Goal: Task Accomplishment & Management: Complete application form

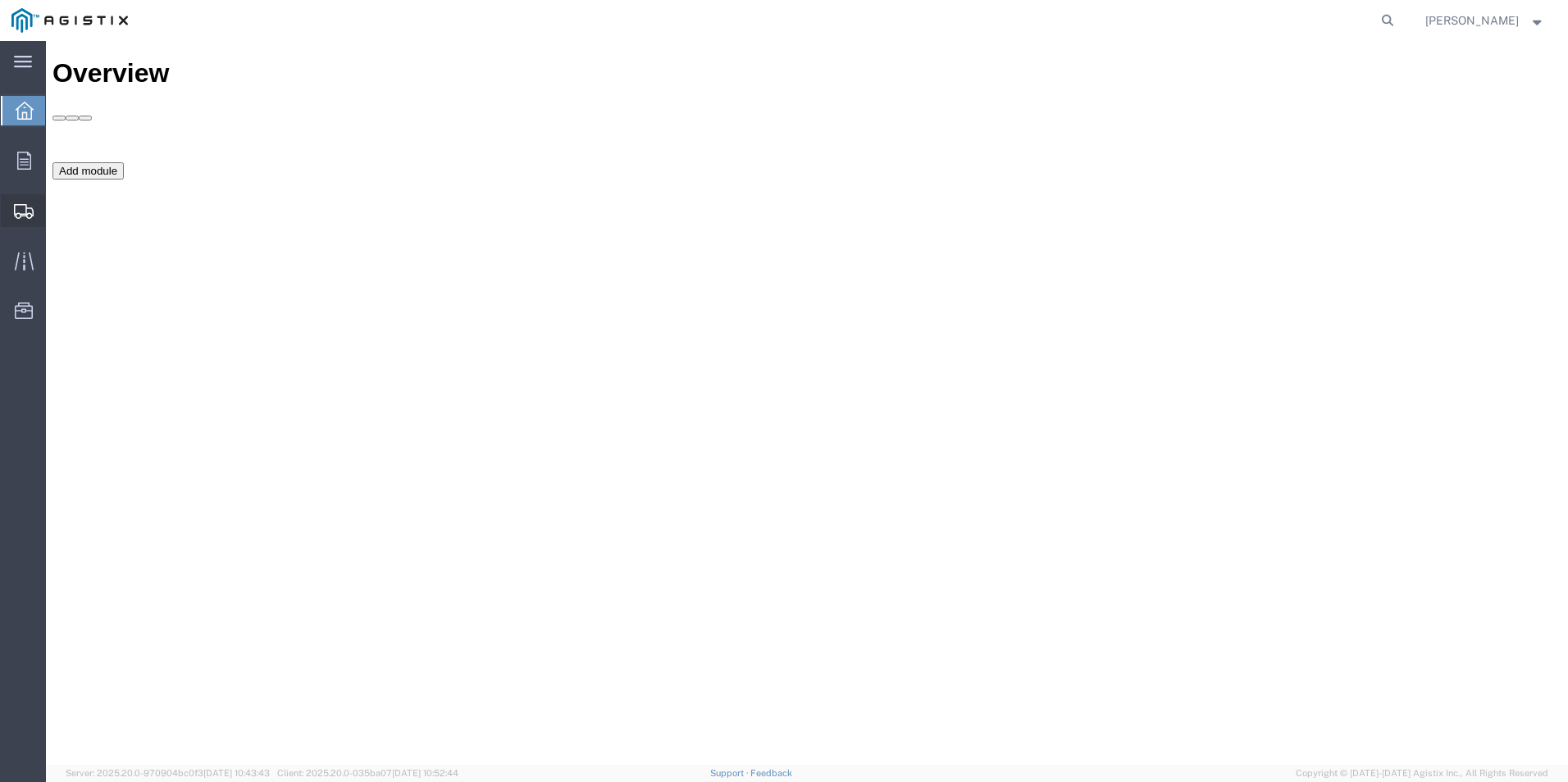
click at [0, 0] on span "Create Shipment" at bounding box center [0, 0] width 0 height 0
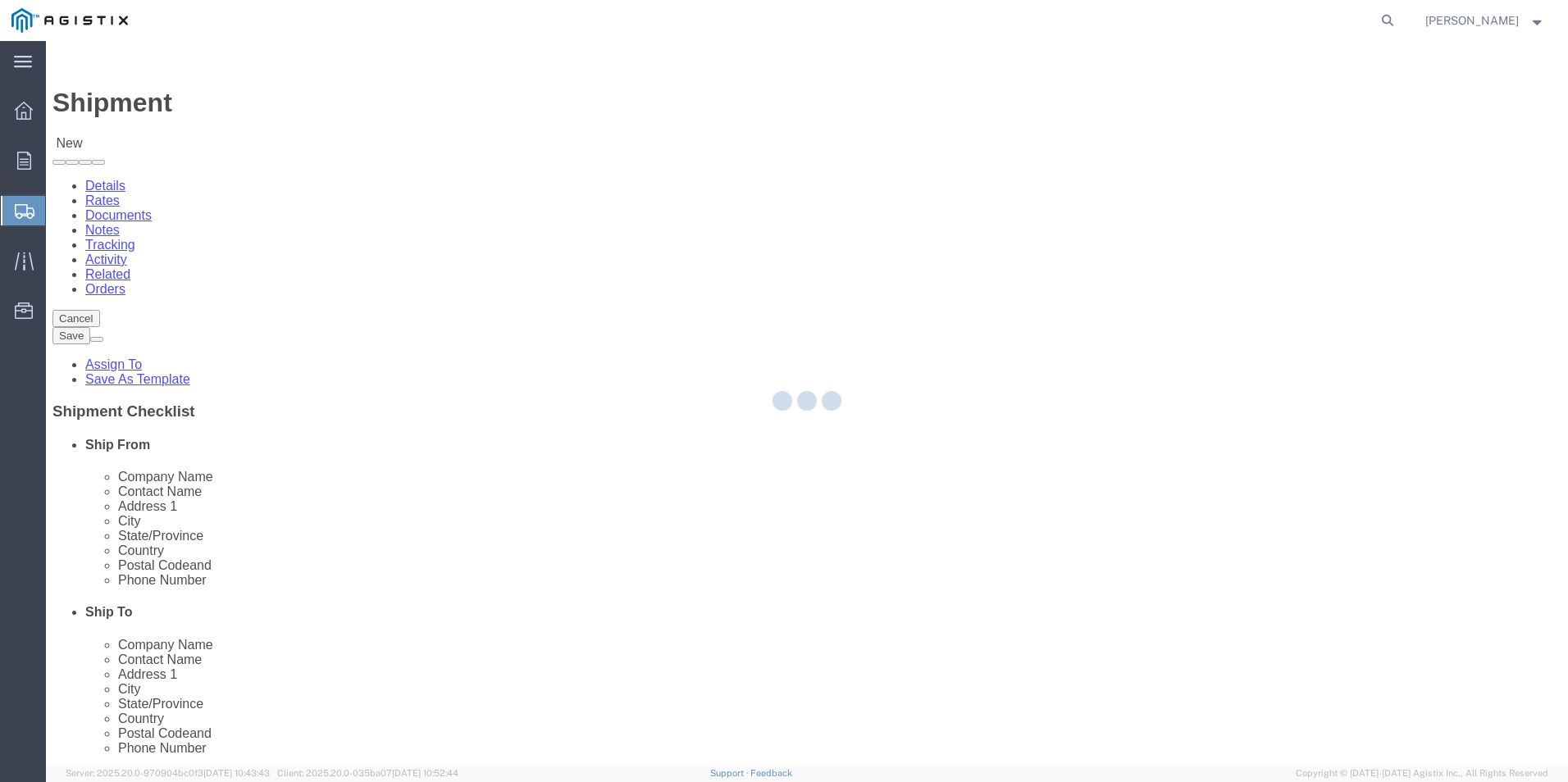
select select
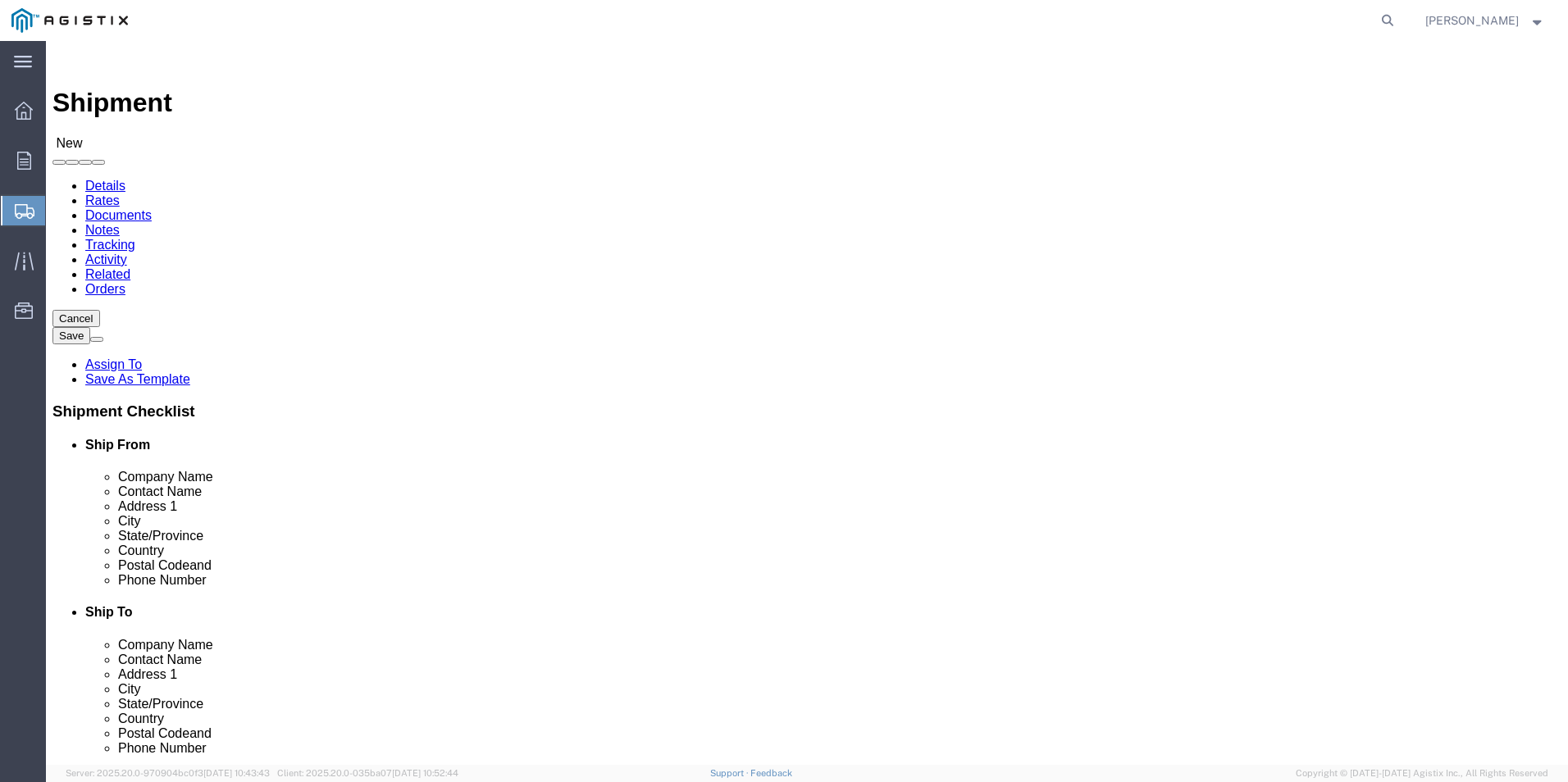
click select "Select [PERSON_NAME] Manufacturing Co PG&E"
select select "9596"
click select "Select [PERSON_NAME] Manufacturing Co PG&E"
select select
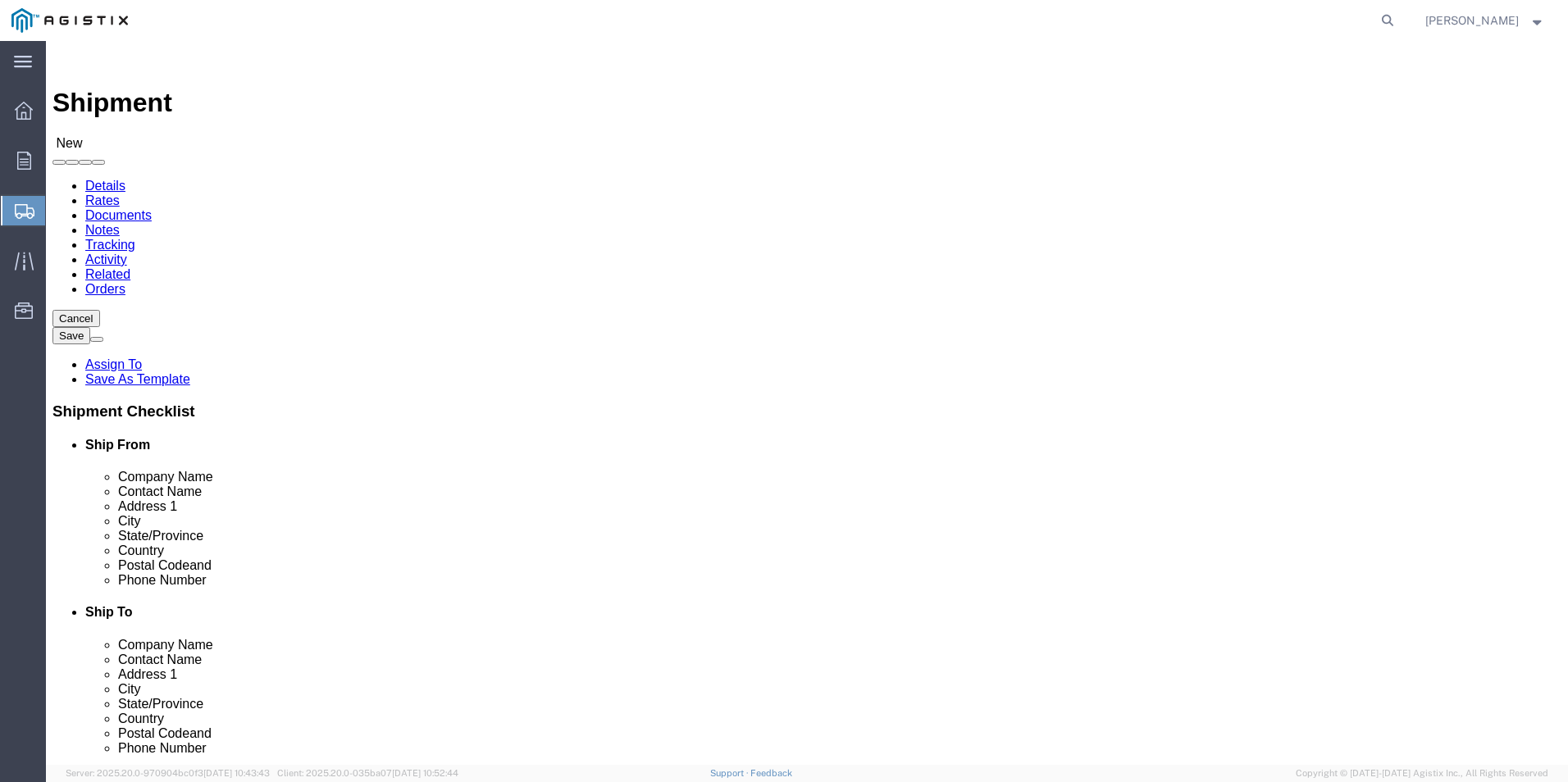
select select
click select "Select All Others [GEOGRAPHIC_DATA] [GEOGRAPHIC_DATA] [GEOGRAPHIC_DATA] [GEOGRA…"
select select "19740"
click select "Select All Others [GEOGRAPHIC_DATA] [GEOGRAPHIC_DATA] [GEOGRAPHIC_DATA] [GEOGRA…"
click input "text"
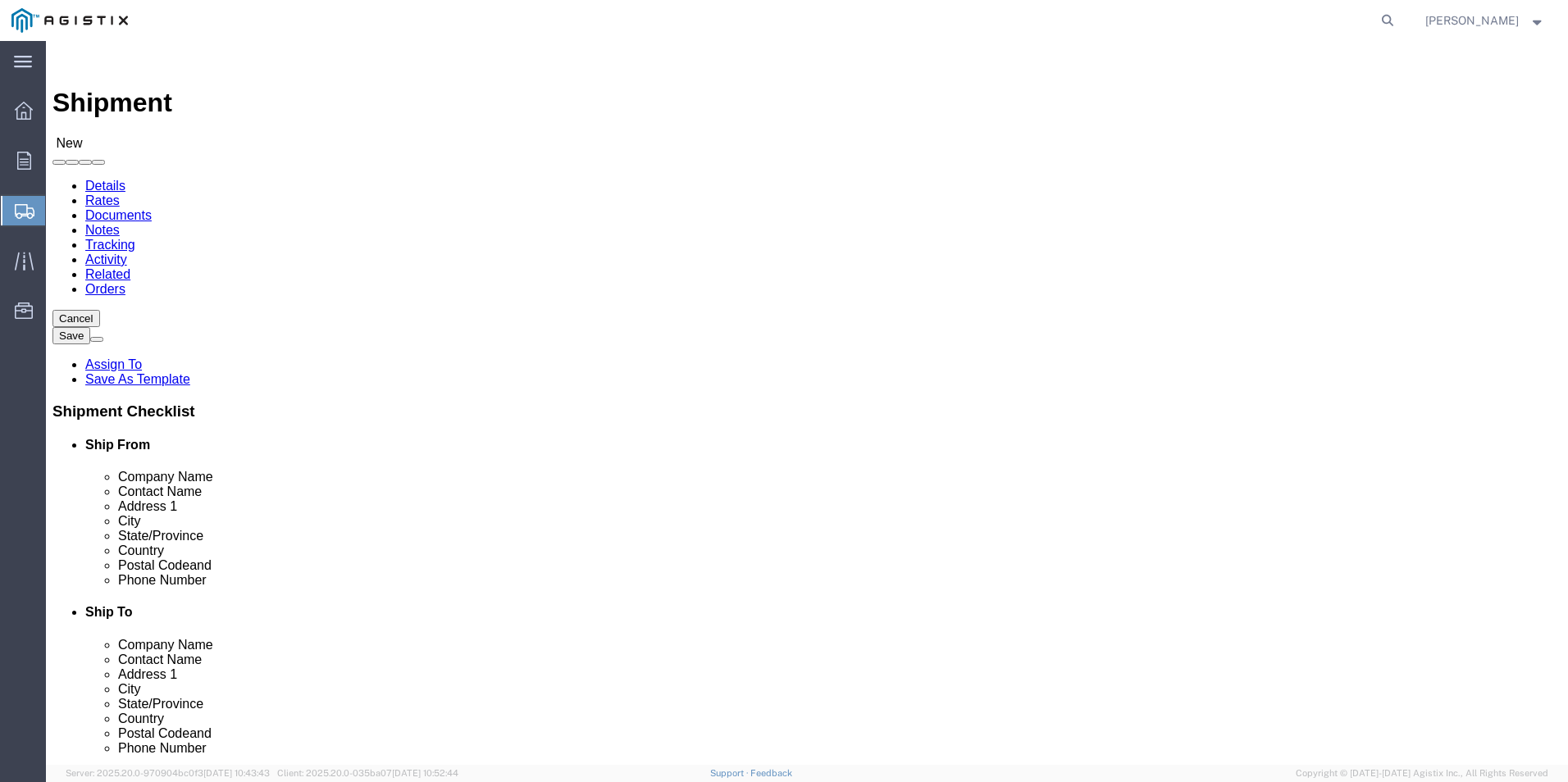
type input "LA"
select select "IL"
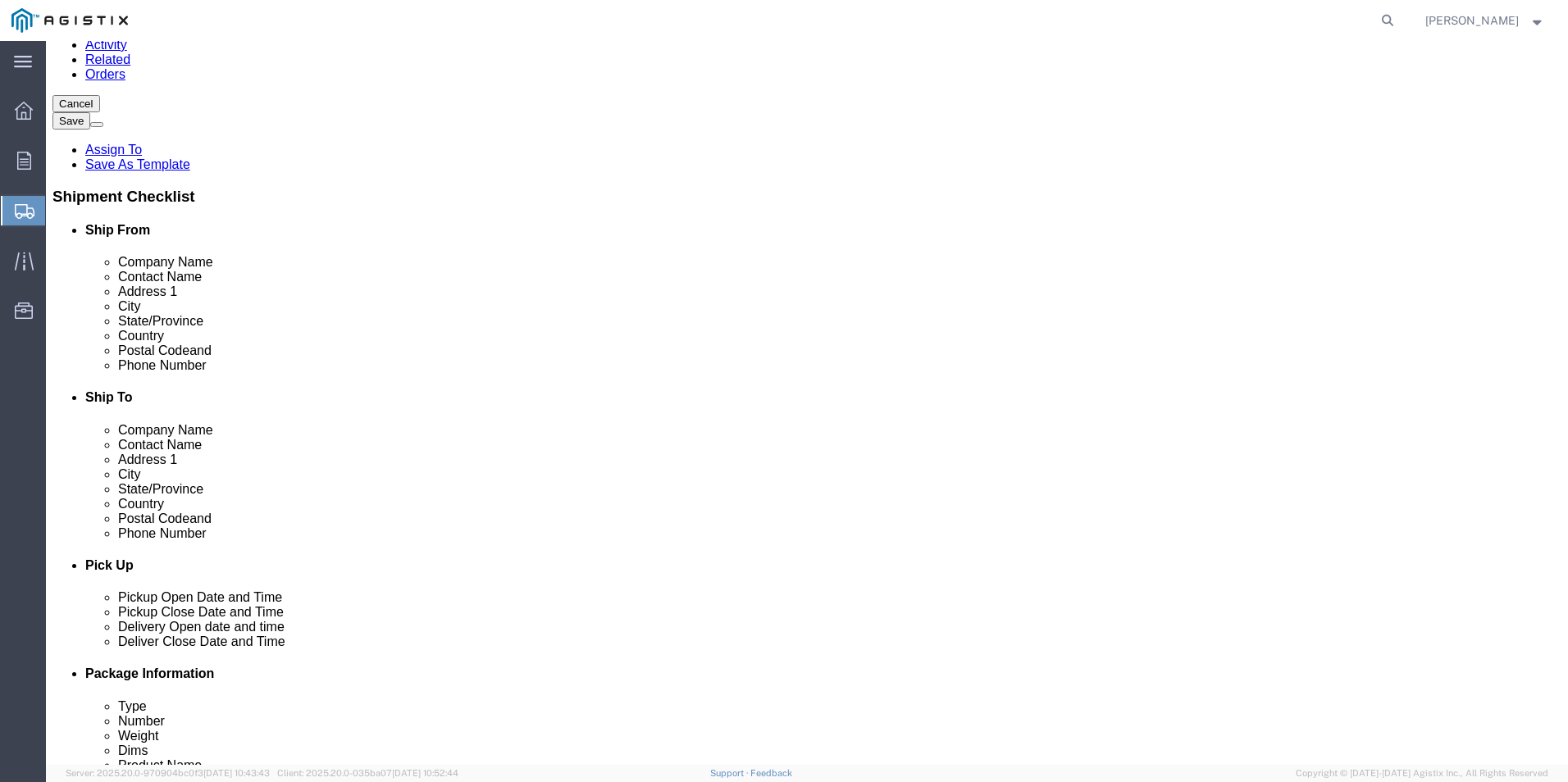
scroll to position [246, 0]
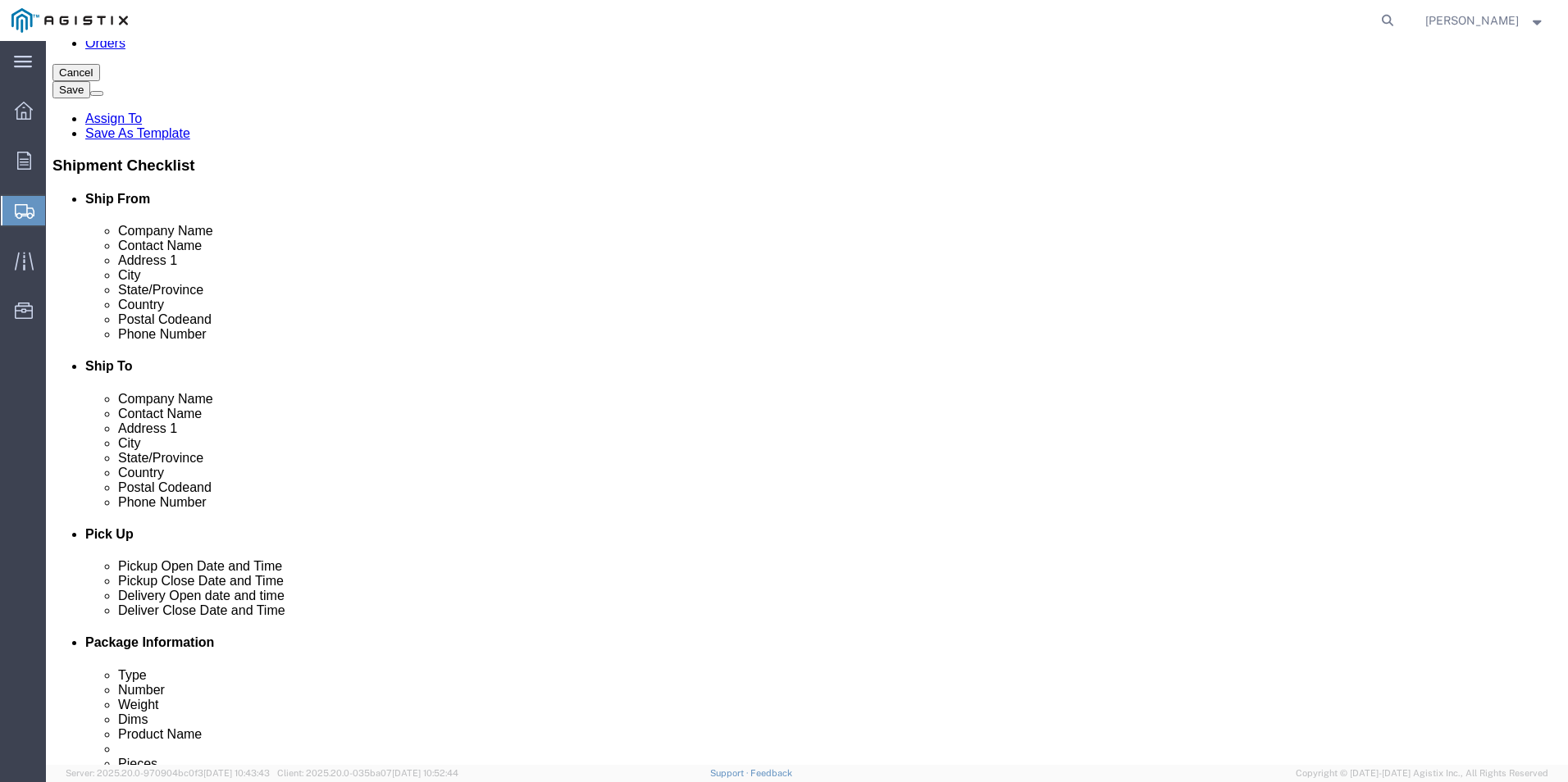
type input "[PERSON_NAME] Manufacturing Co"
click input "text"
click label "Address 1"
click input "PG"
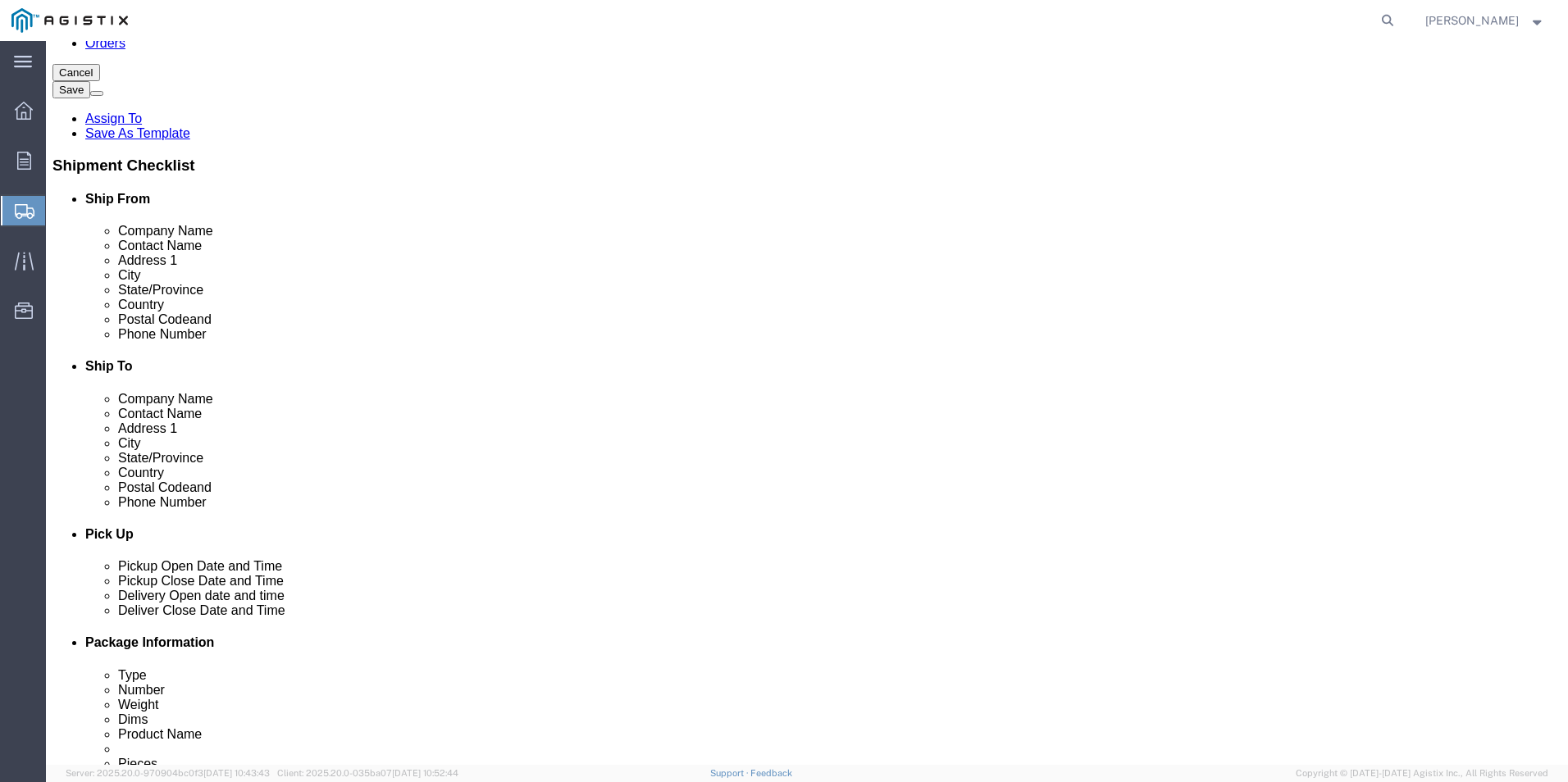
type input "PG&E"
click label "Contact Name"
click input "text"
type input "[STREET_ADDRESS][PERSON_NAME]"
type input "FREMONT"
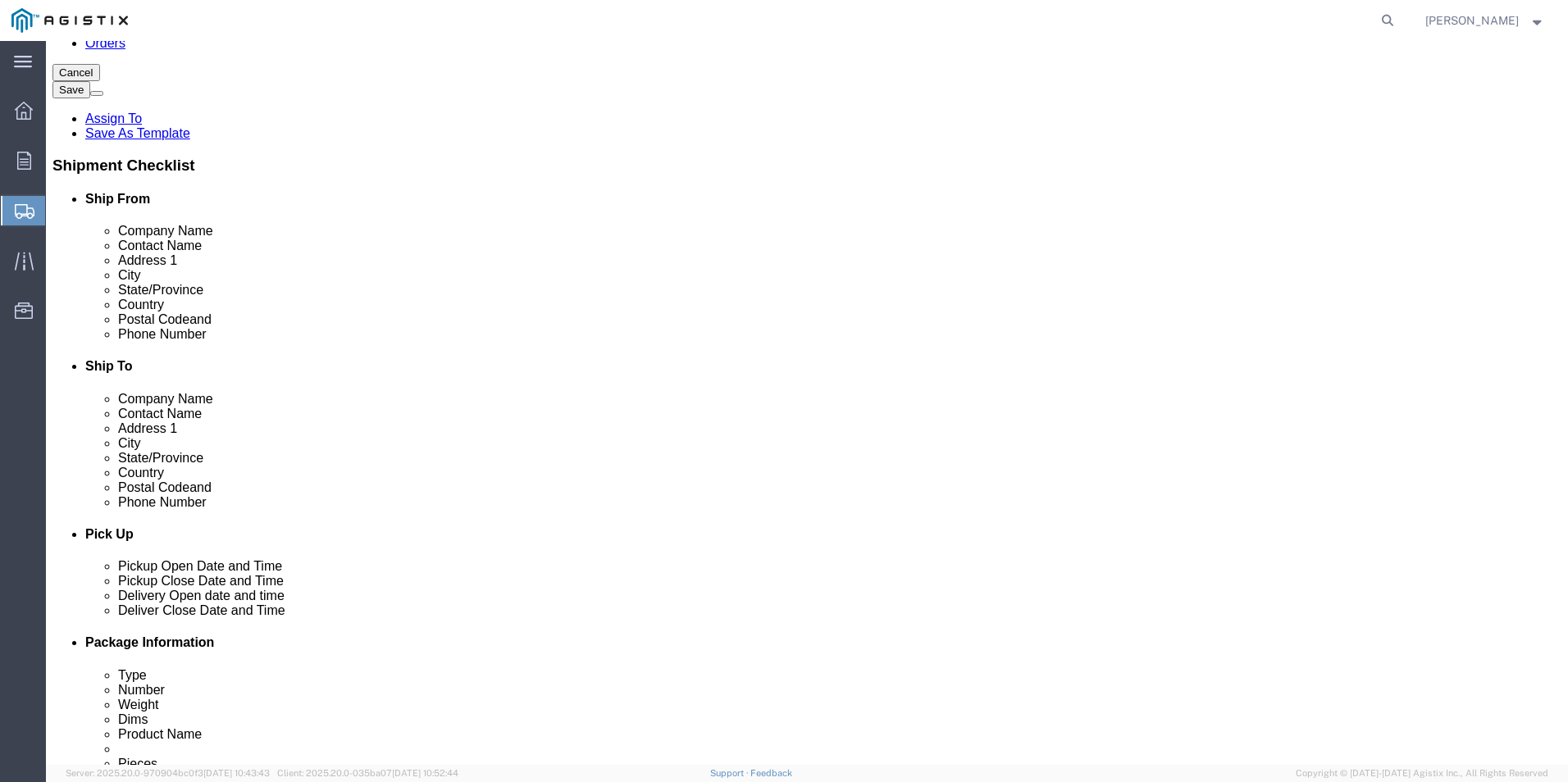
scroll to position [164, 0]
click p "- PG&E - () [STREET_ADDRESS][PERSON_NAME]"
select select "CA"
type input "Fremont"
click input "text"
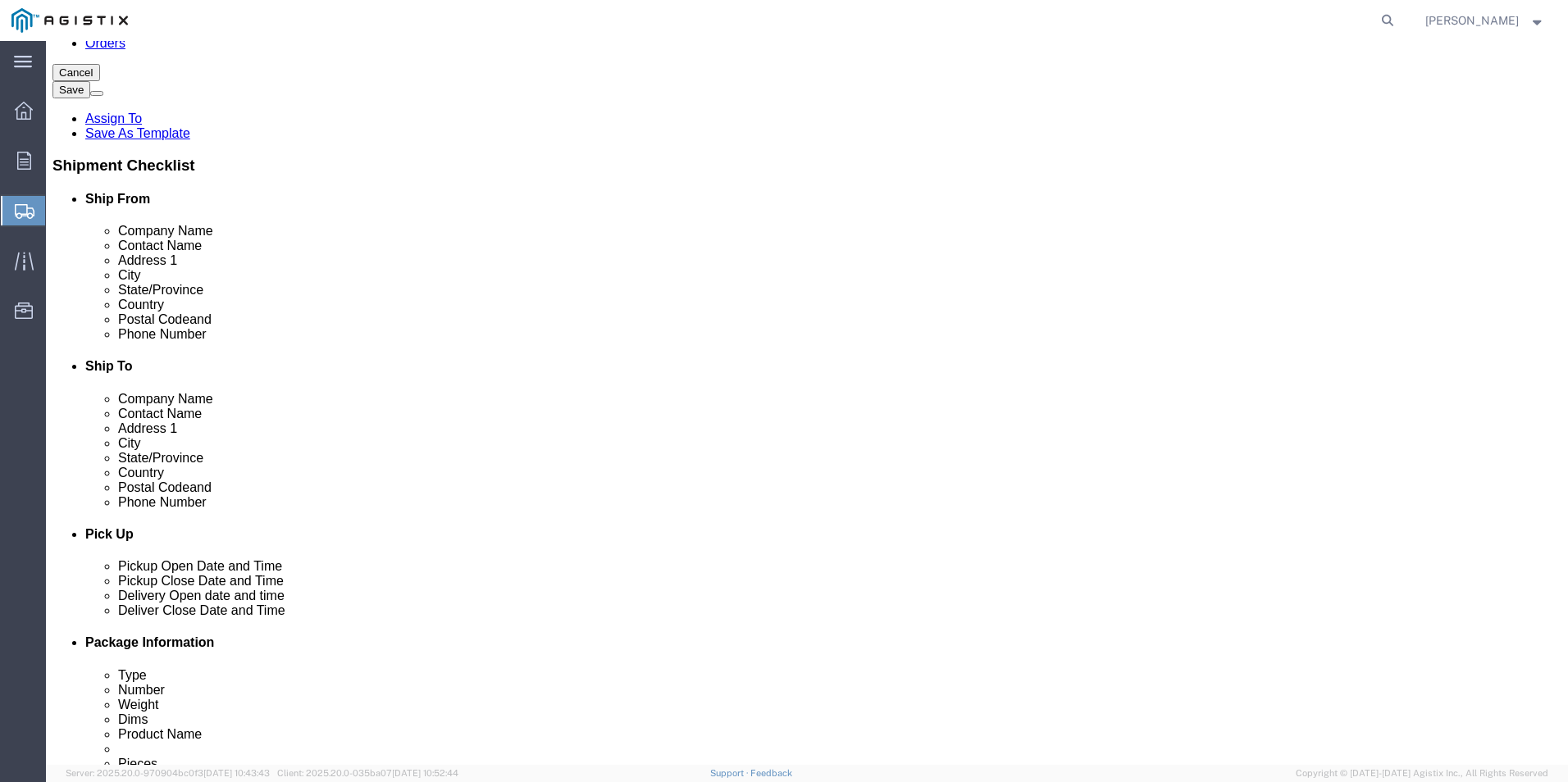
type input "BRAIN [PERSON_NAME]"
click input "text"
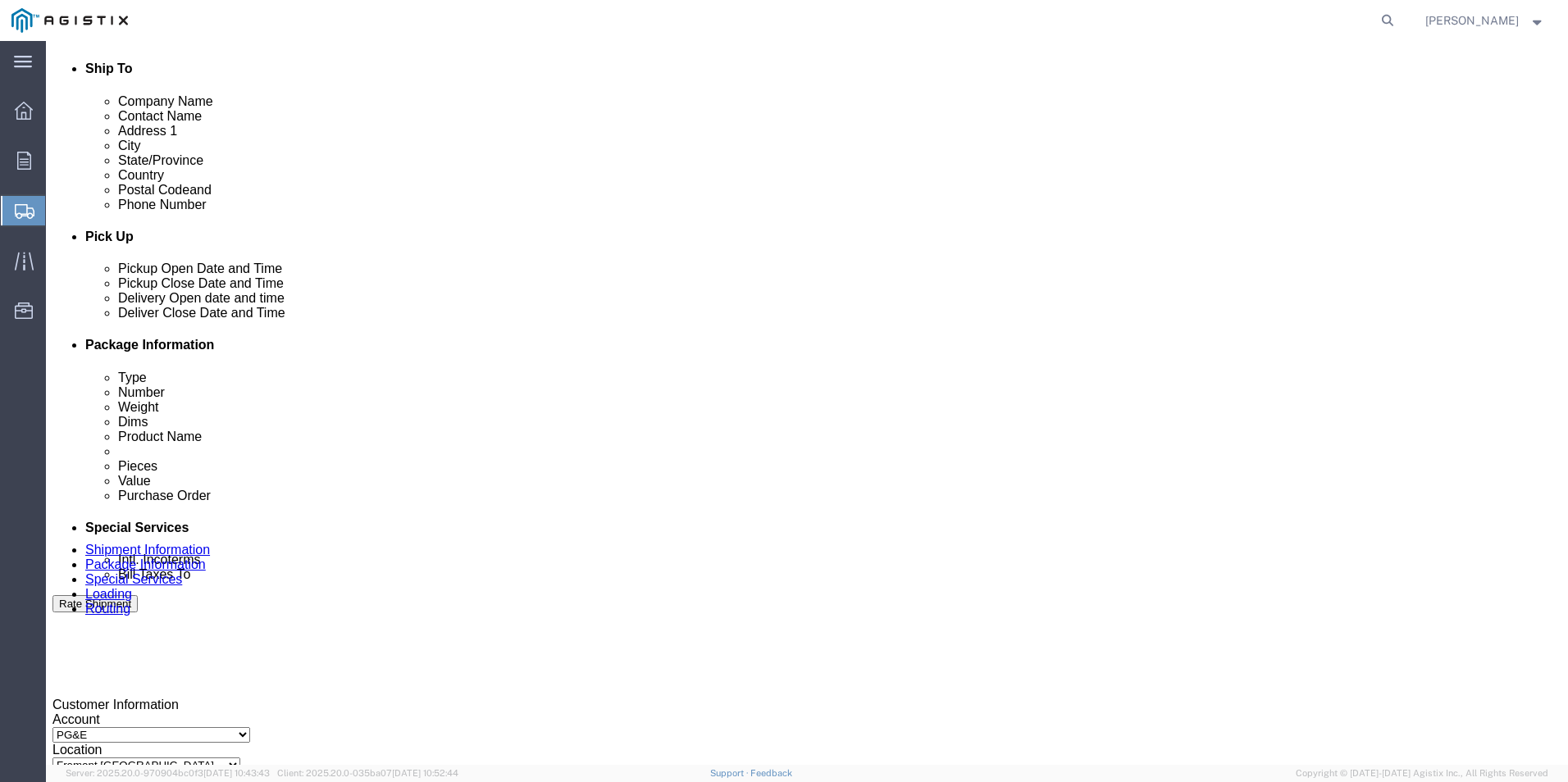
scroll to position [820, 0]
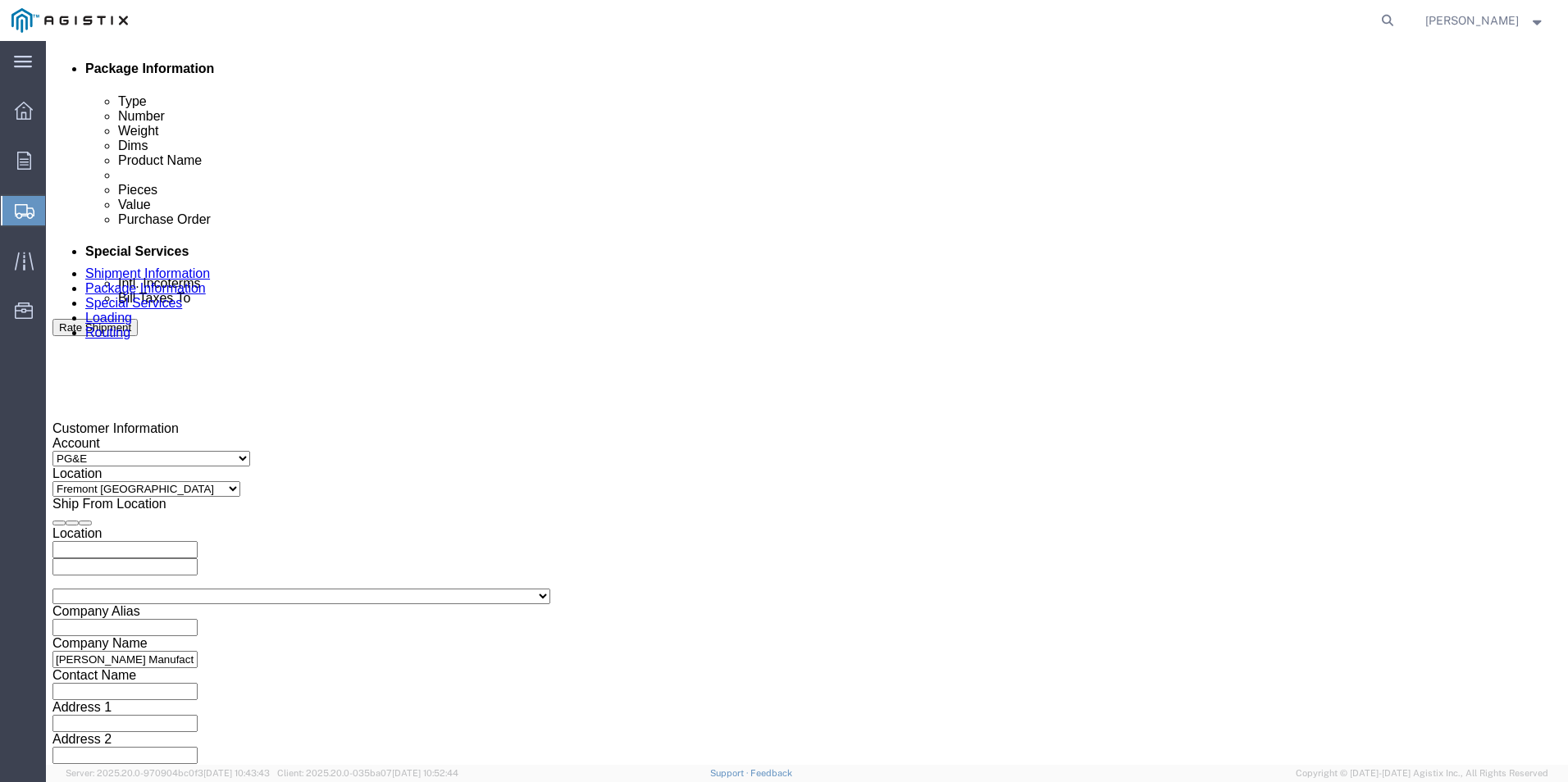
type input "[PHONE_NUMBER]"
click div "[DATE] 12:00 AM"
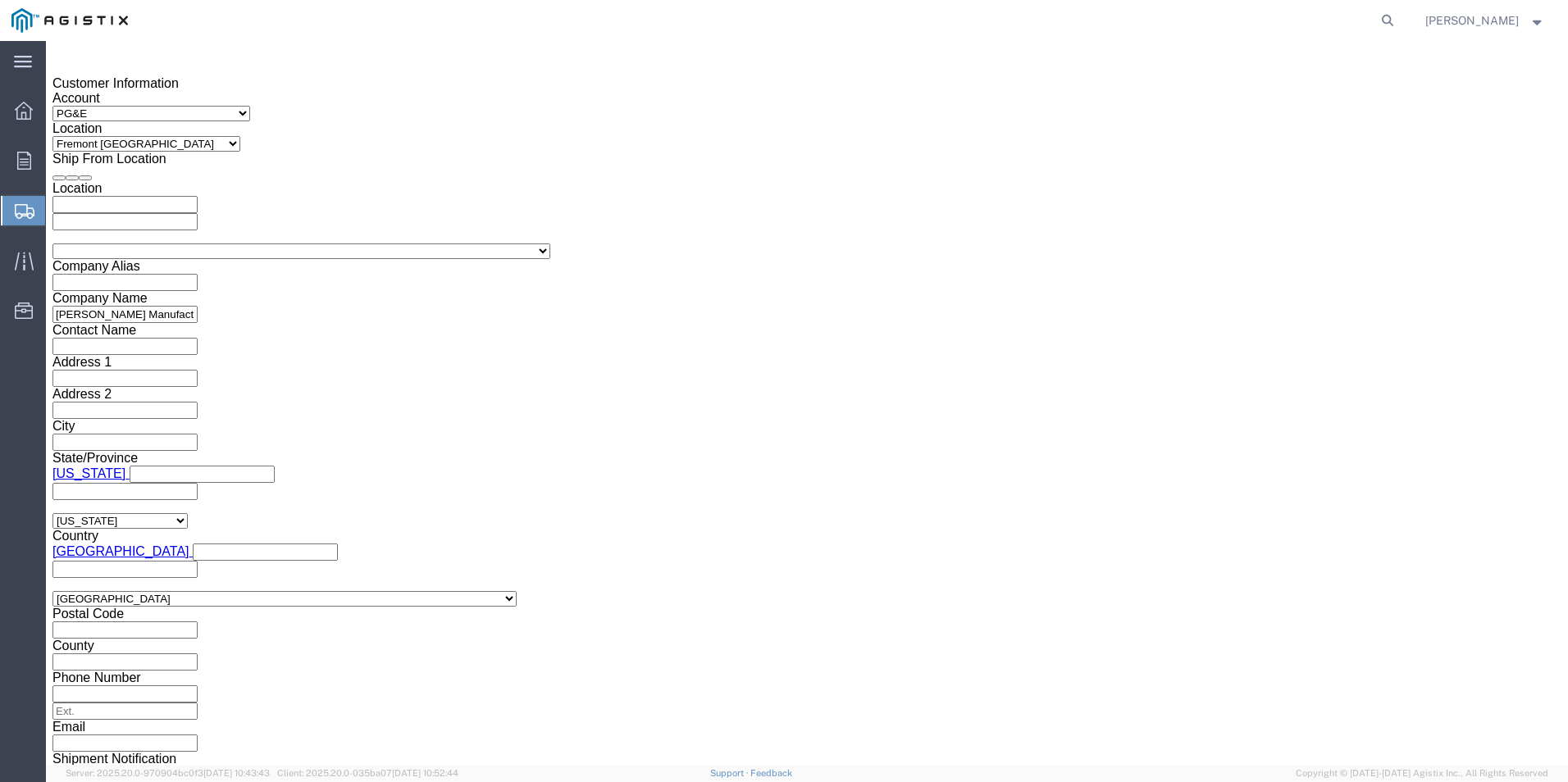
click input "4:00 PM"
type input "3:00 PM"
click button "Apply"
click div
click button "Apply"
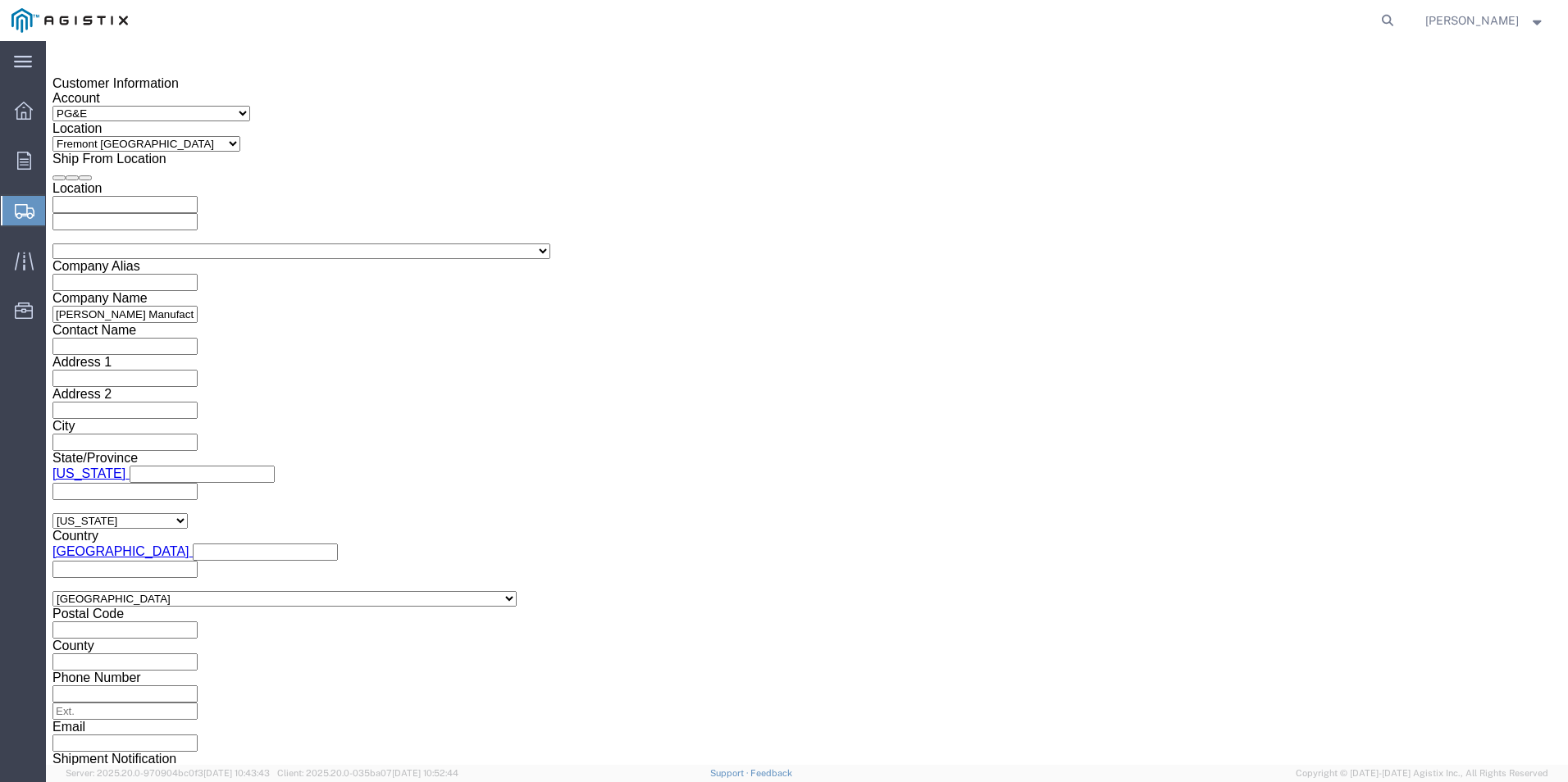
click div "[DATE] 4:00 PM"
type input "8:00 AM"
drag, startPoint x: 826, startPoint y: 472, endPoint x: 829, endPoint y: 449, distance: 23.2
click button "Apply"
click div
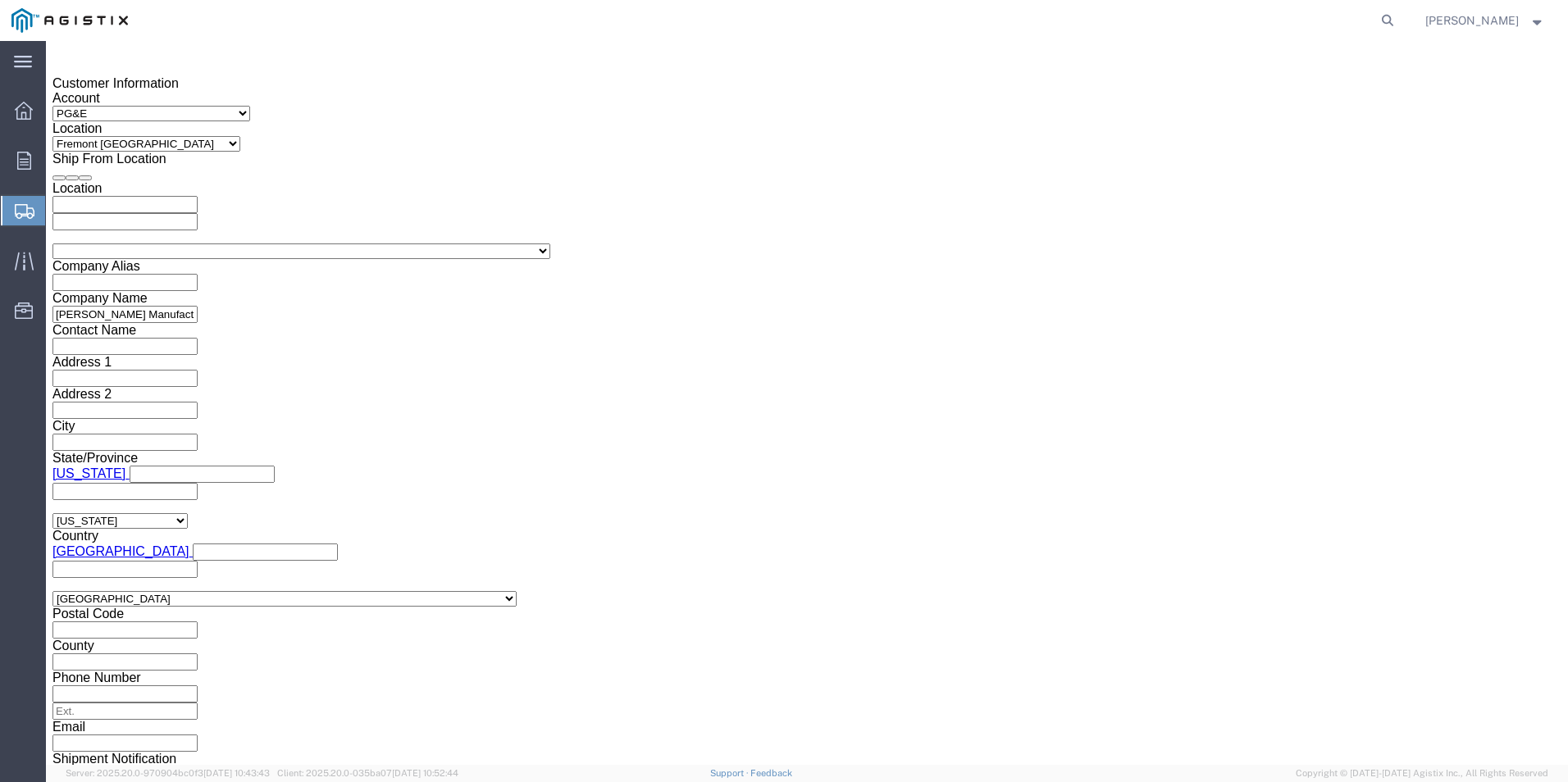
type input "4:00 PM"
click button "Apply"
click select "Select Air Less than Truckload Multi-Leg Ocean Freight Rail Small Parcel Truckl…"
select select "LTL"
click select "Select Air Less than Truckload Multi-Leg Ocean Freight Rail Small Parcel Truckl…"
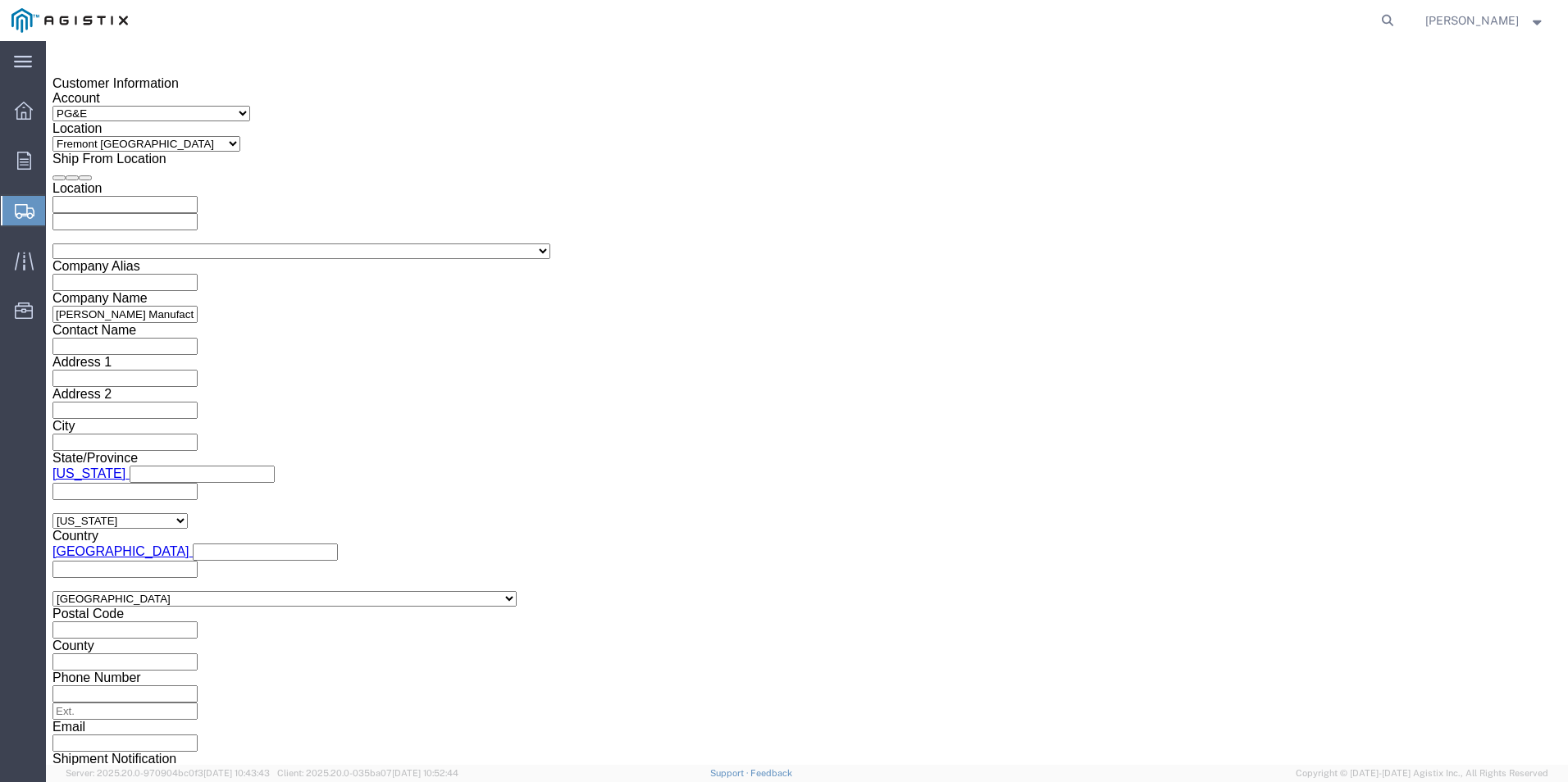
click select "Select Straight Truck"
select select "STTR"
click select "Select Straight Truck"
click input "text"
type input "1"
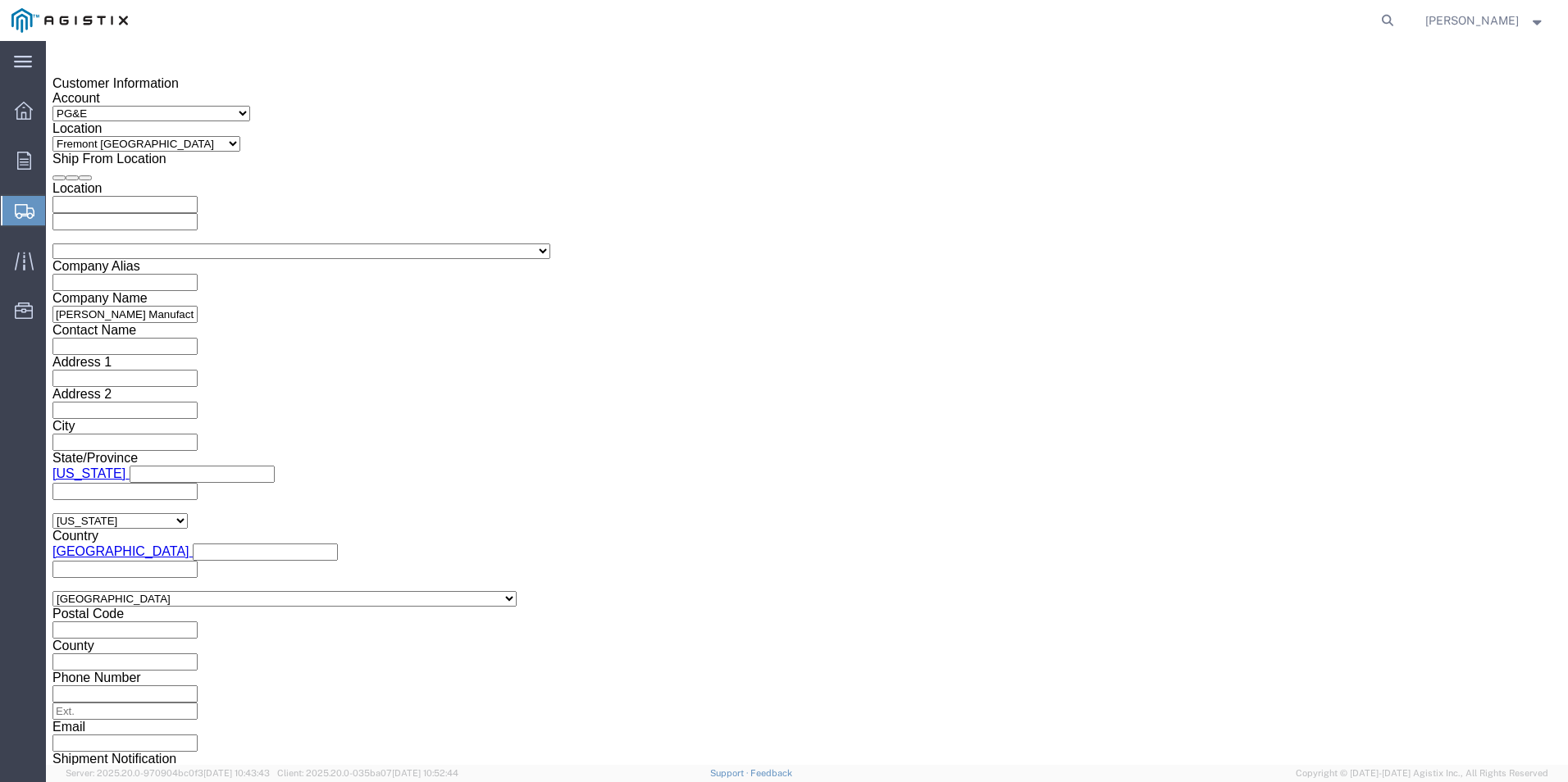
click button "Continue"
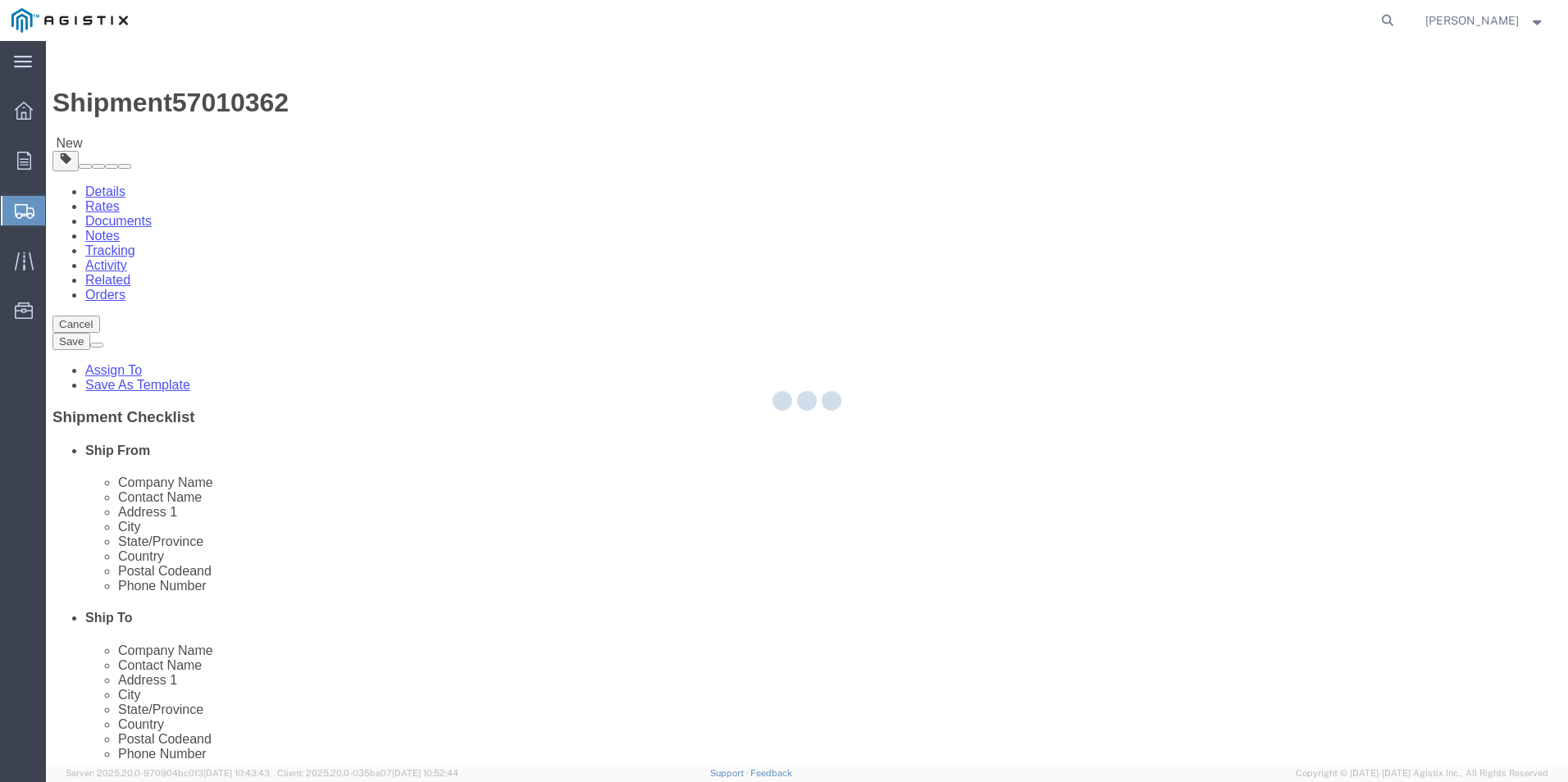
select select "CBOX"
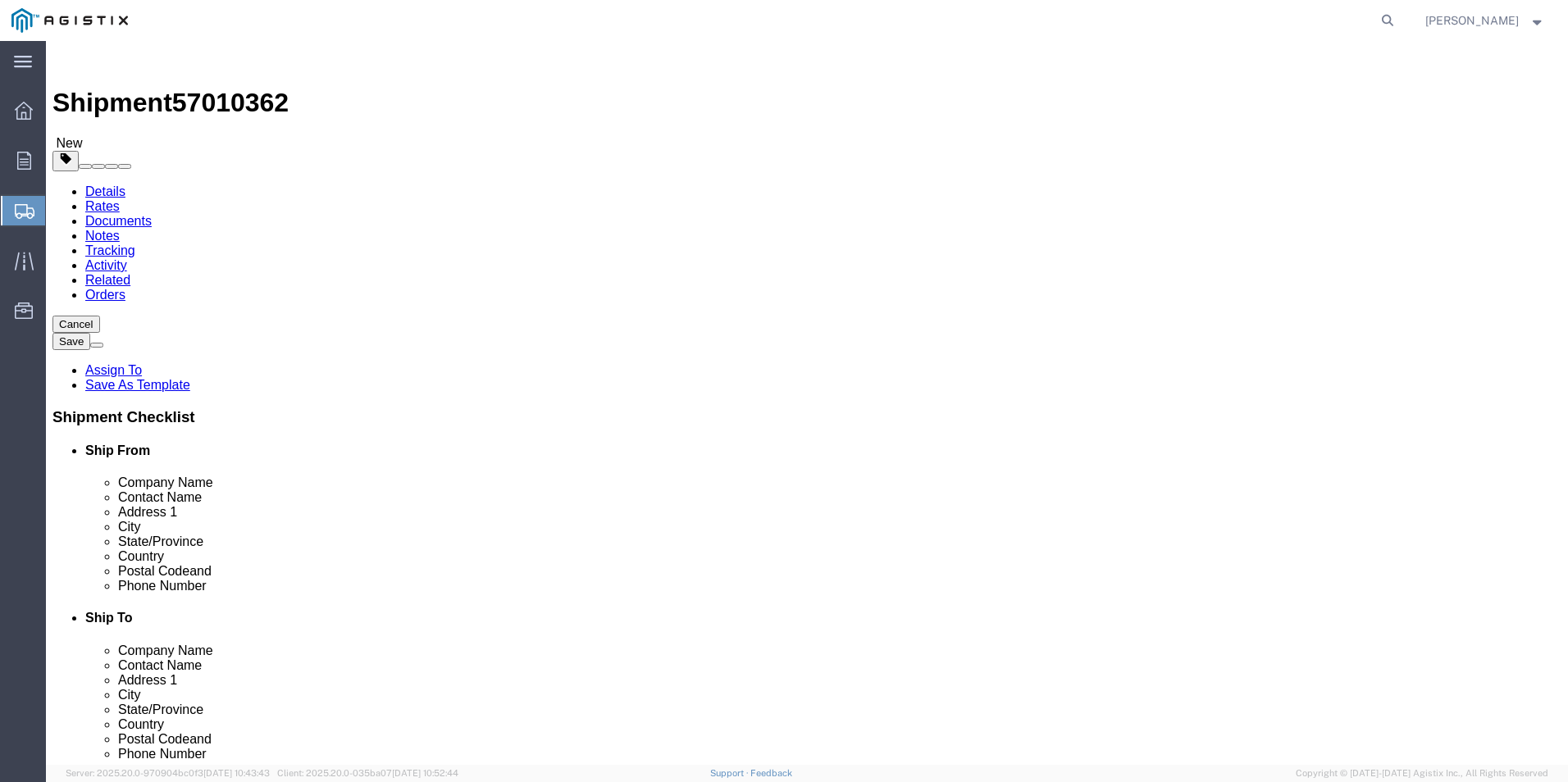
click input "text"
type input "32"
type input "65"
drag, startPoint x: 251, startPoint y: 380, endPoint x: 186, endPoint y: 375, distance: 65.2
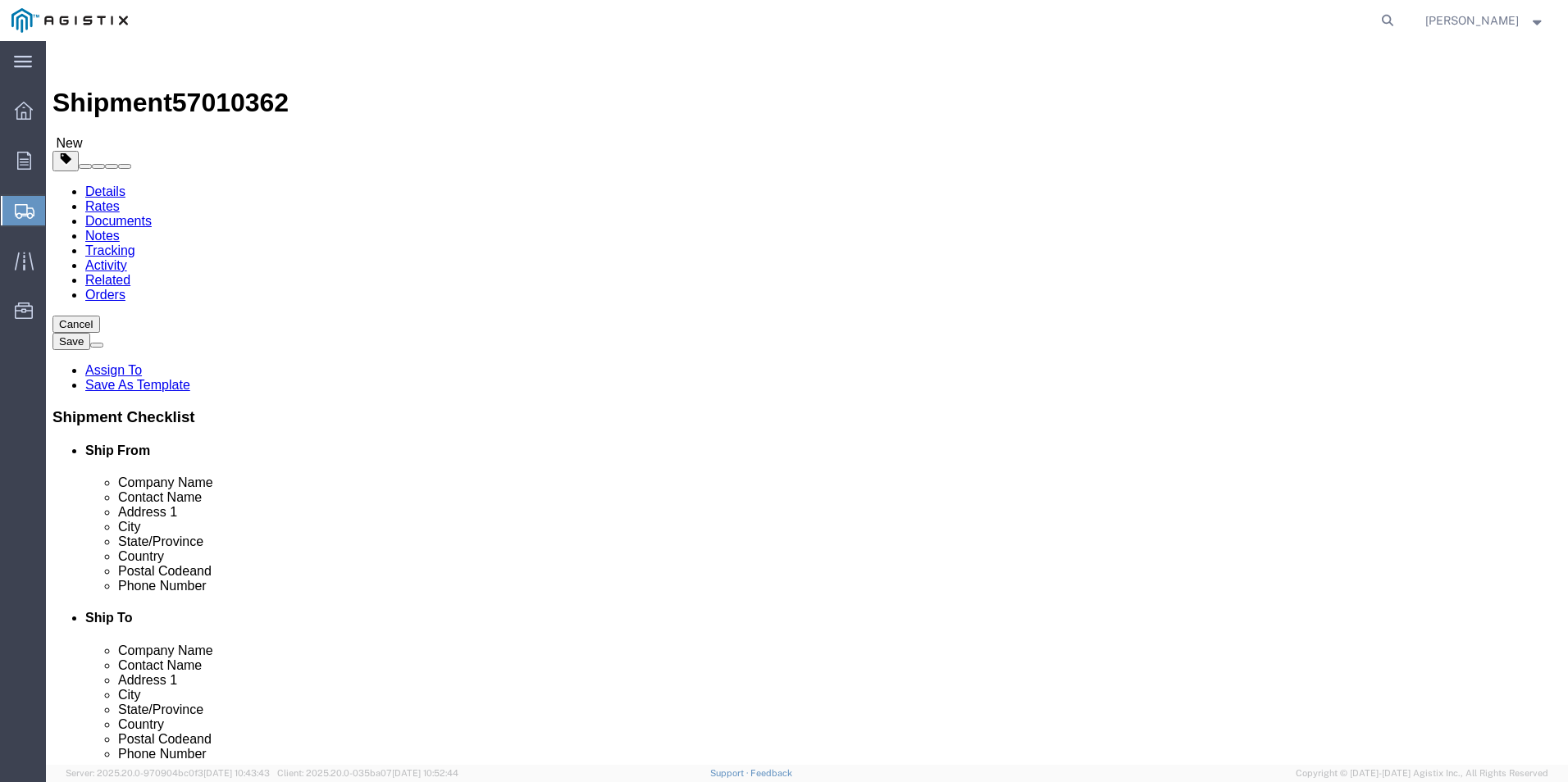
click div "Weight 0.00 Select kgs lbs Ship. t°"
type input "400"
click span
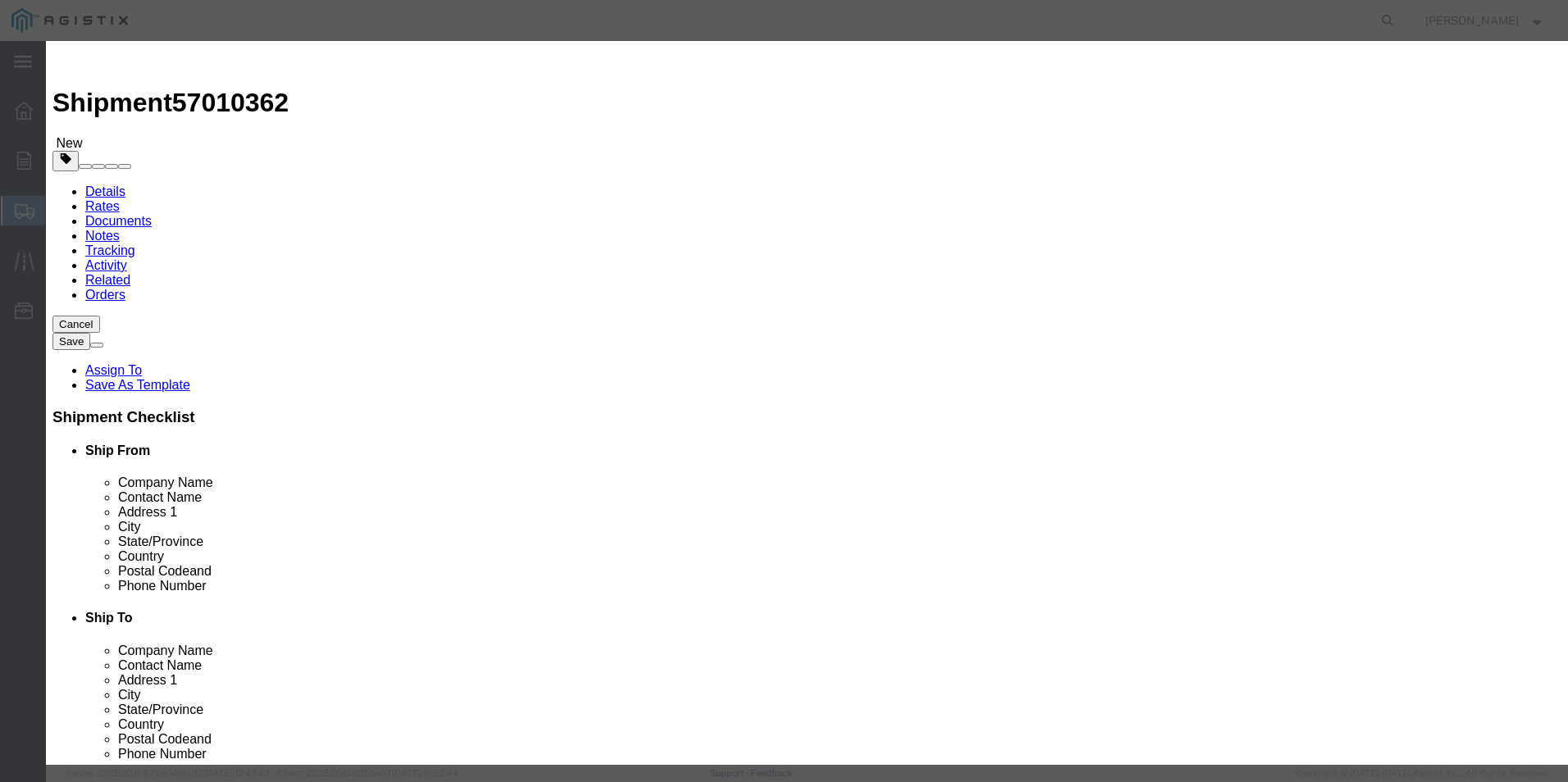
click input "text"
type input "BATTERY CHARGER"
type input "19807.59"
drag, startPoint x: 506, startPoint y: 161, endPoint x: 407, endPoint y: 158, distance: 99.0
click div "Pieces Number of pieces inside all the packages 0 Select Bag Barrels 100Board F…"
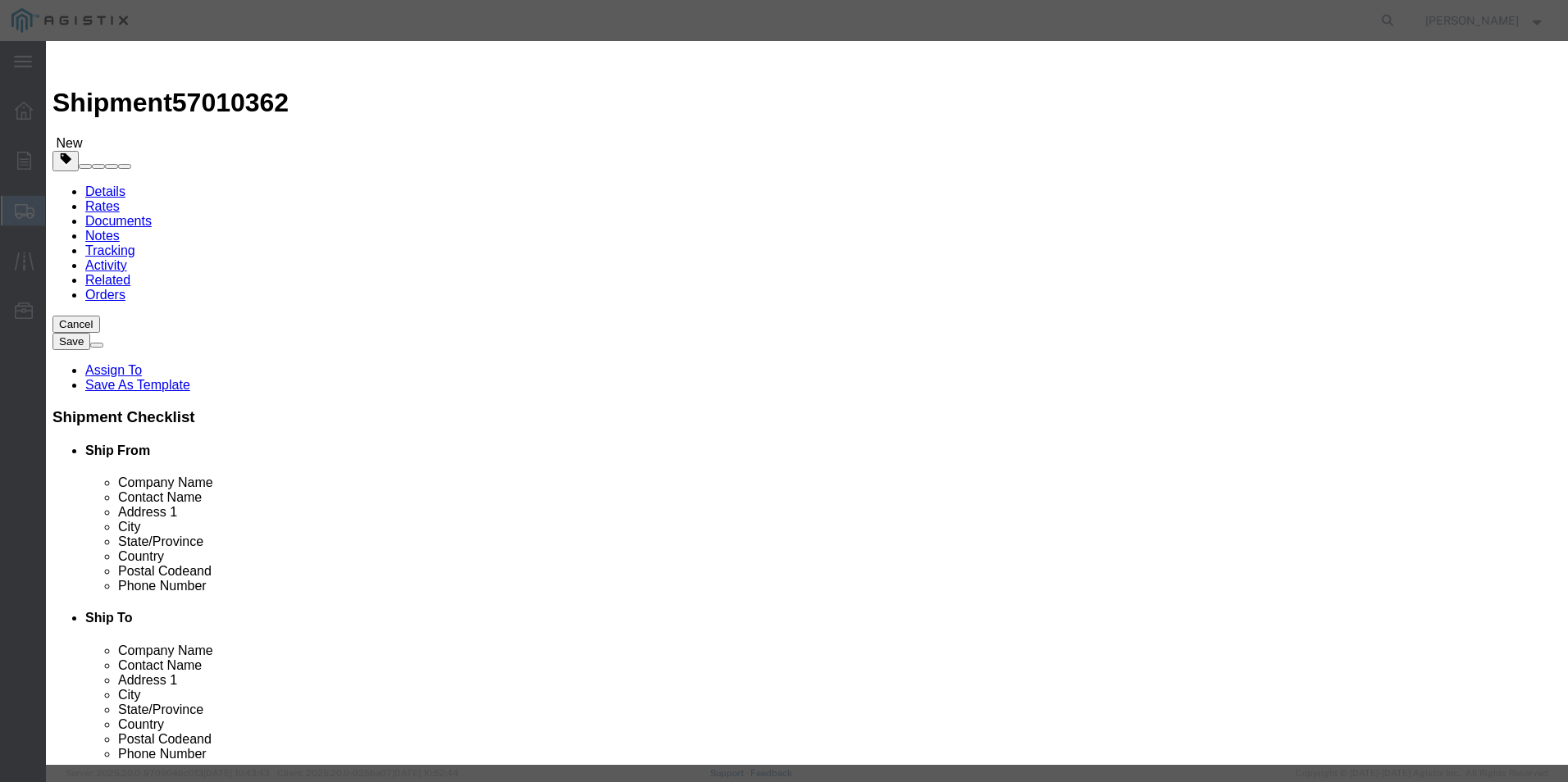
type input "1"
drag, startPoint x: 549, startPoint y: 189, endPoint x: 412, endPoint y: 186, distance: 137.0
click div "Total Value 19807.59 Select ADP AED AFN ALL AMD AOA ARS ATS AUD AWG AZN BAM BBD…"
type input "5786.90"
click select "Select 50 55 60 65 70 85 92.5 100 125 175 250 300 400"
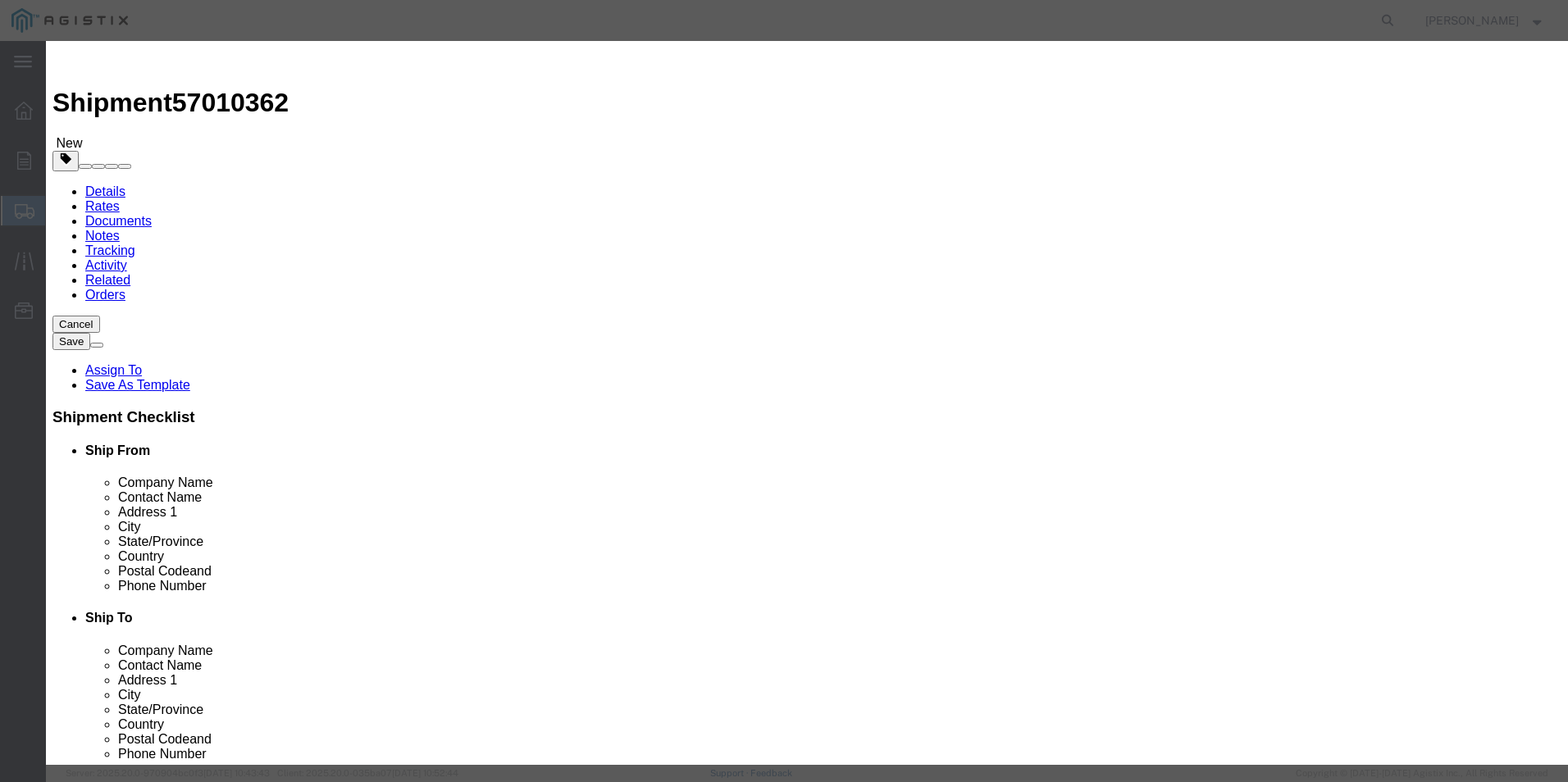
select select "70"
click select "Select 50 55 60 65 70 85 92.5 100 125 175 250 300 400"
click button "Save & Close"
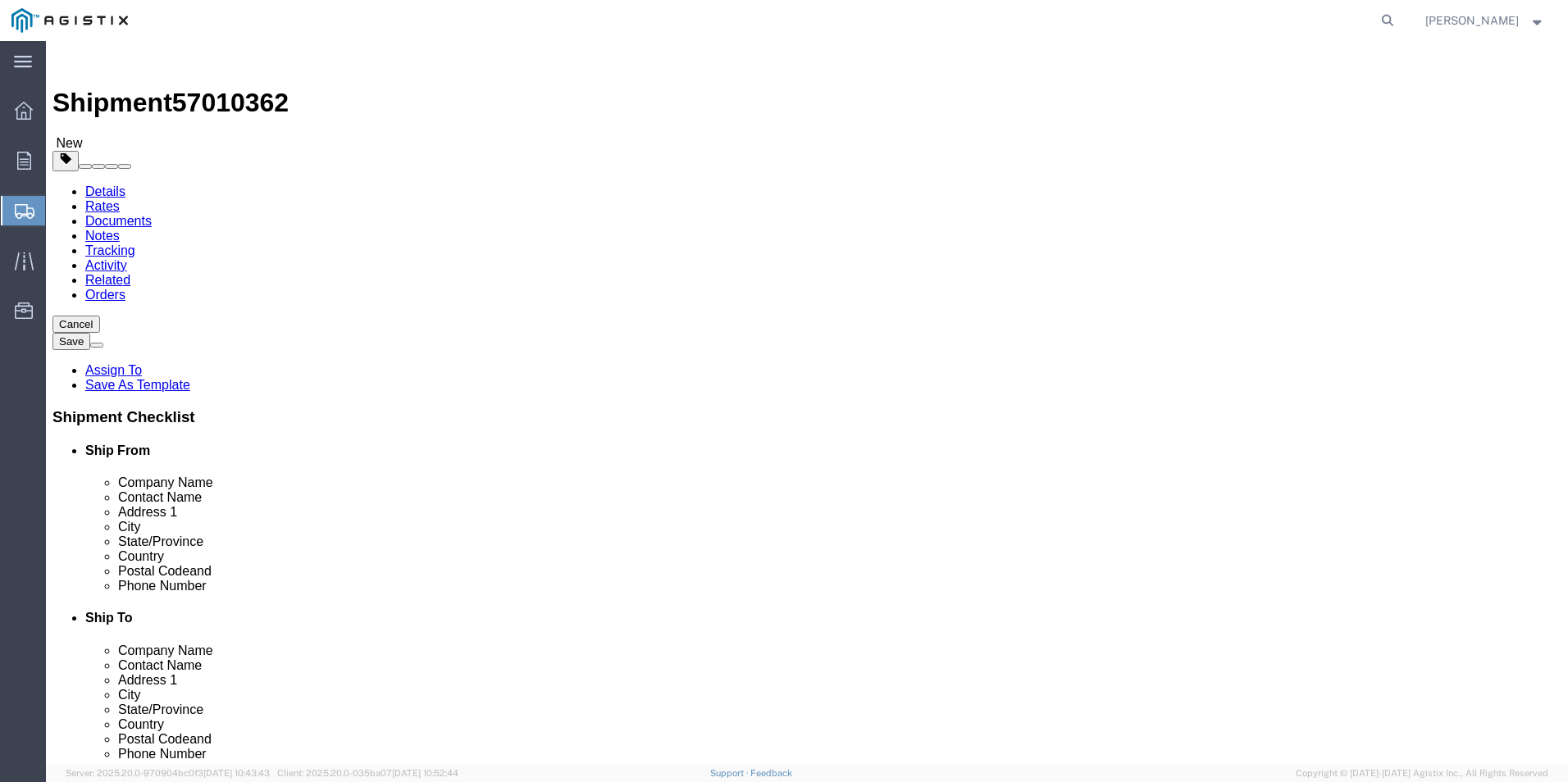
click button "Rate Shipment"
click link "Package Information"
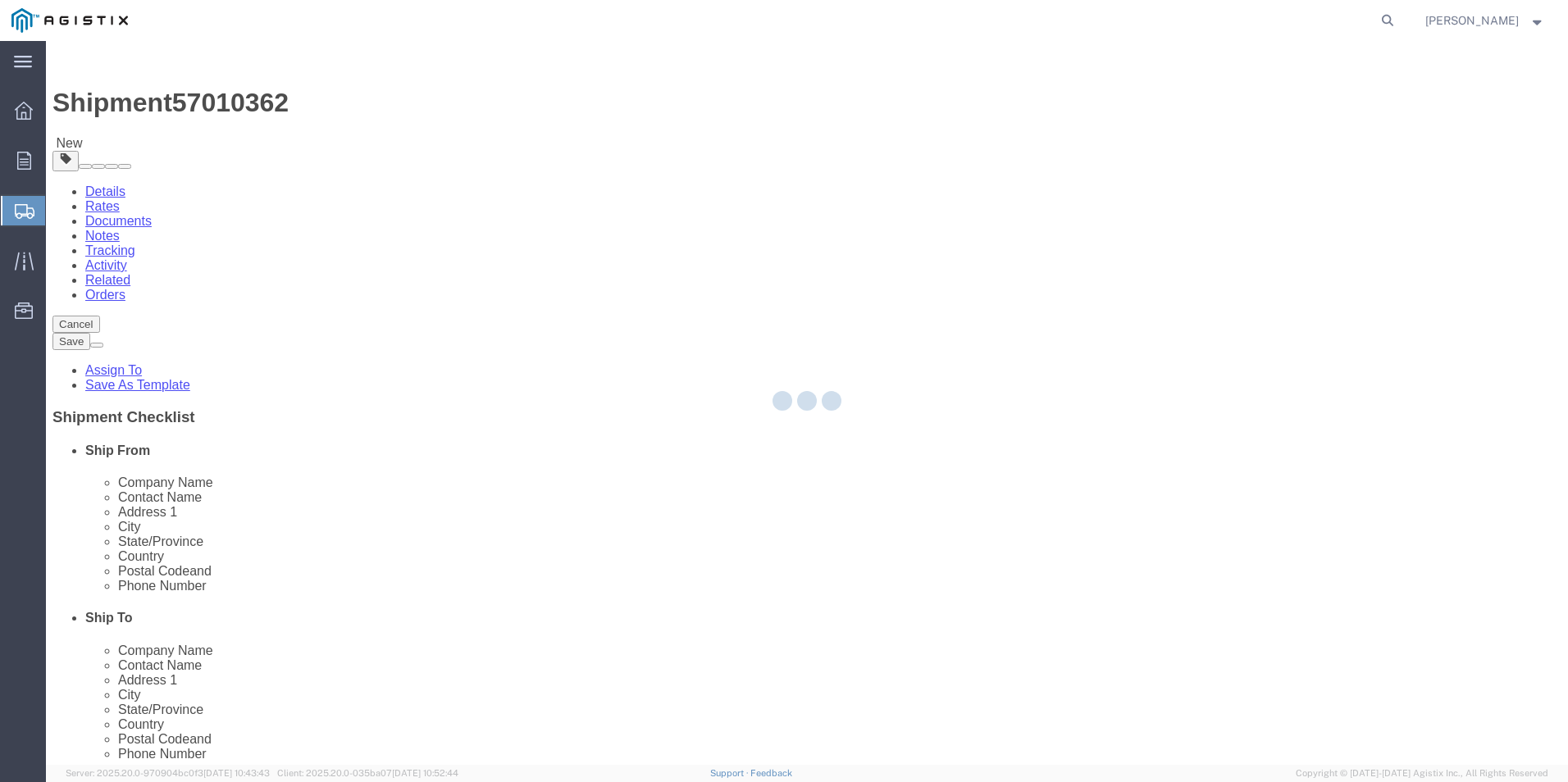
select select "CBOX"
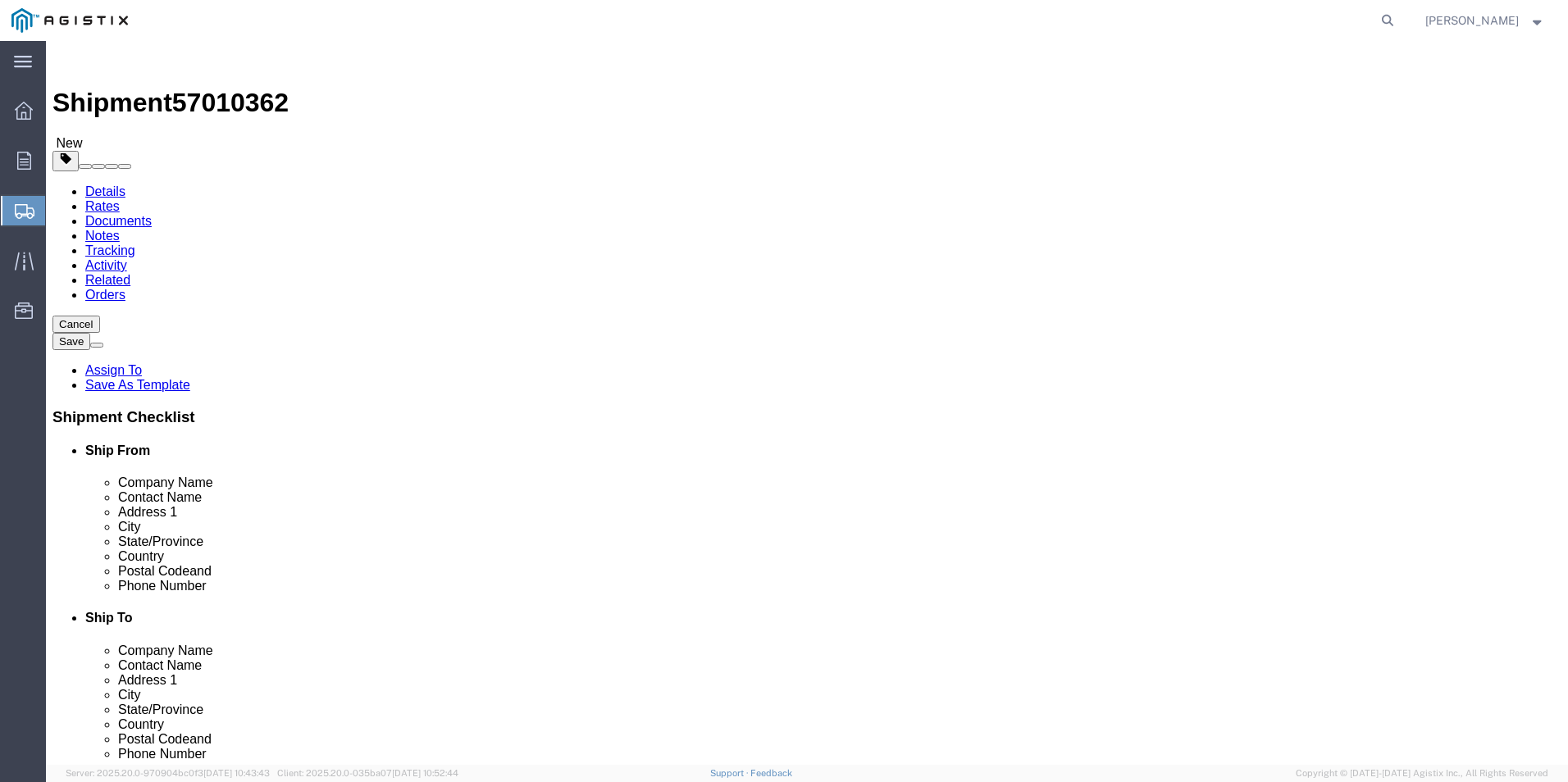
click link "Shipment Information"
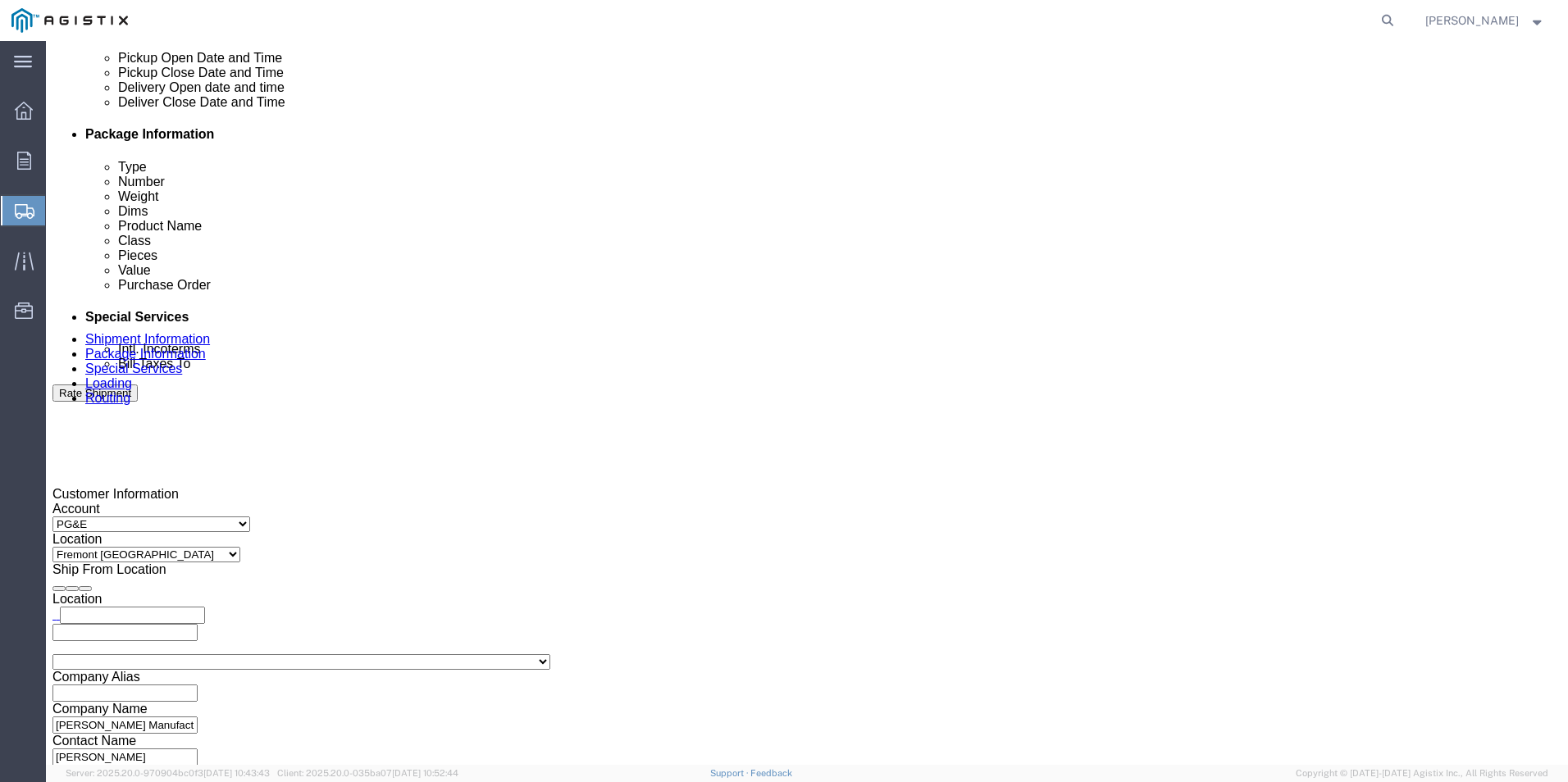
scroll to position [902, 0]
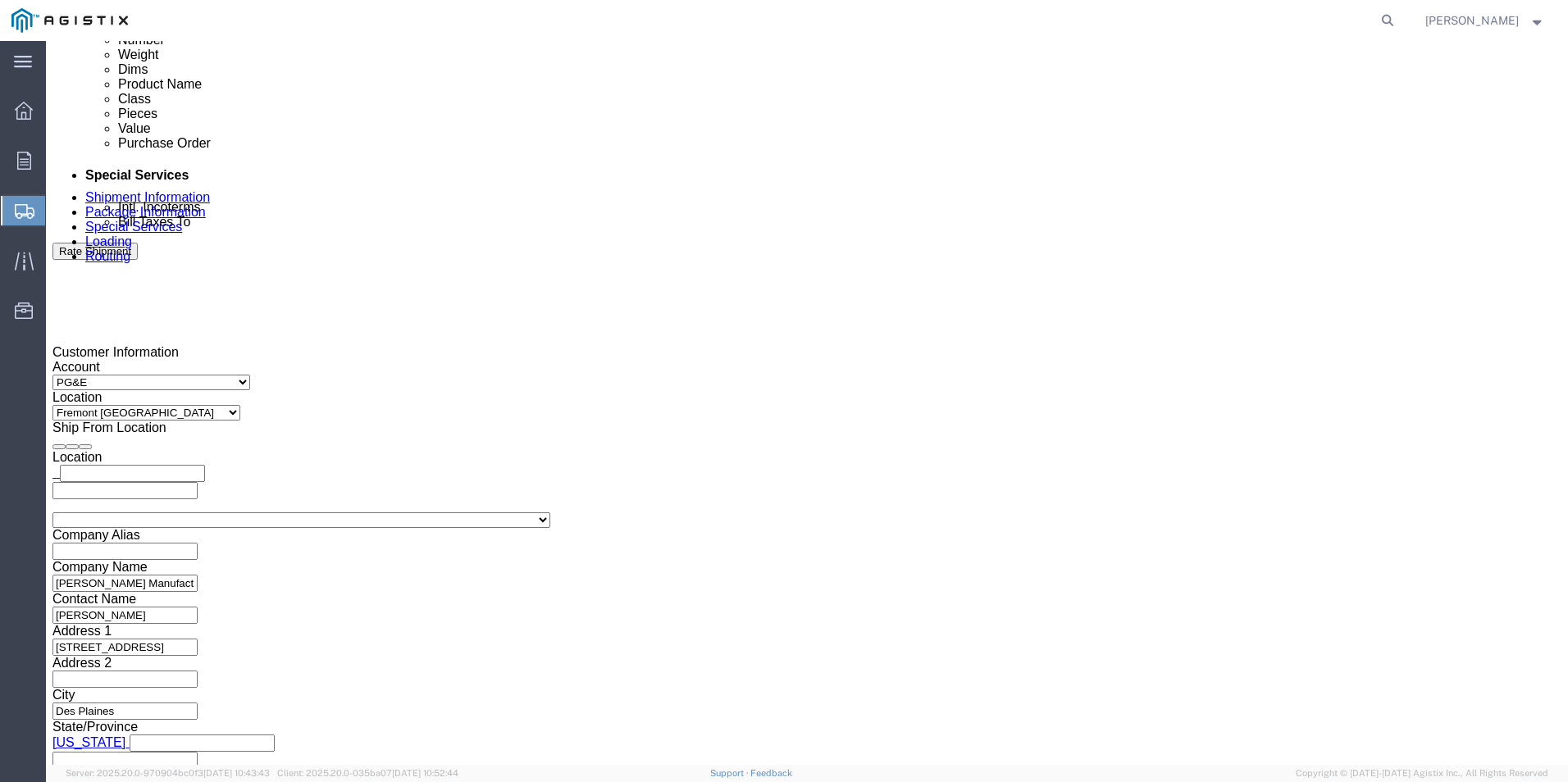
drag, startPoint x: 245, startPoint y: 502, endPoint x: 148, endPoint y: 511, distance: 97.4
click div "Select Account Type Activity ID Airline Appointment Number ASN Batch Request # …"
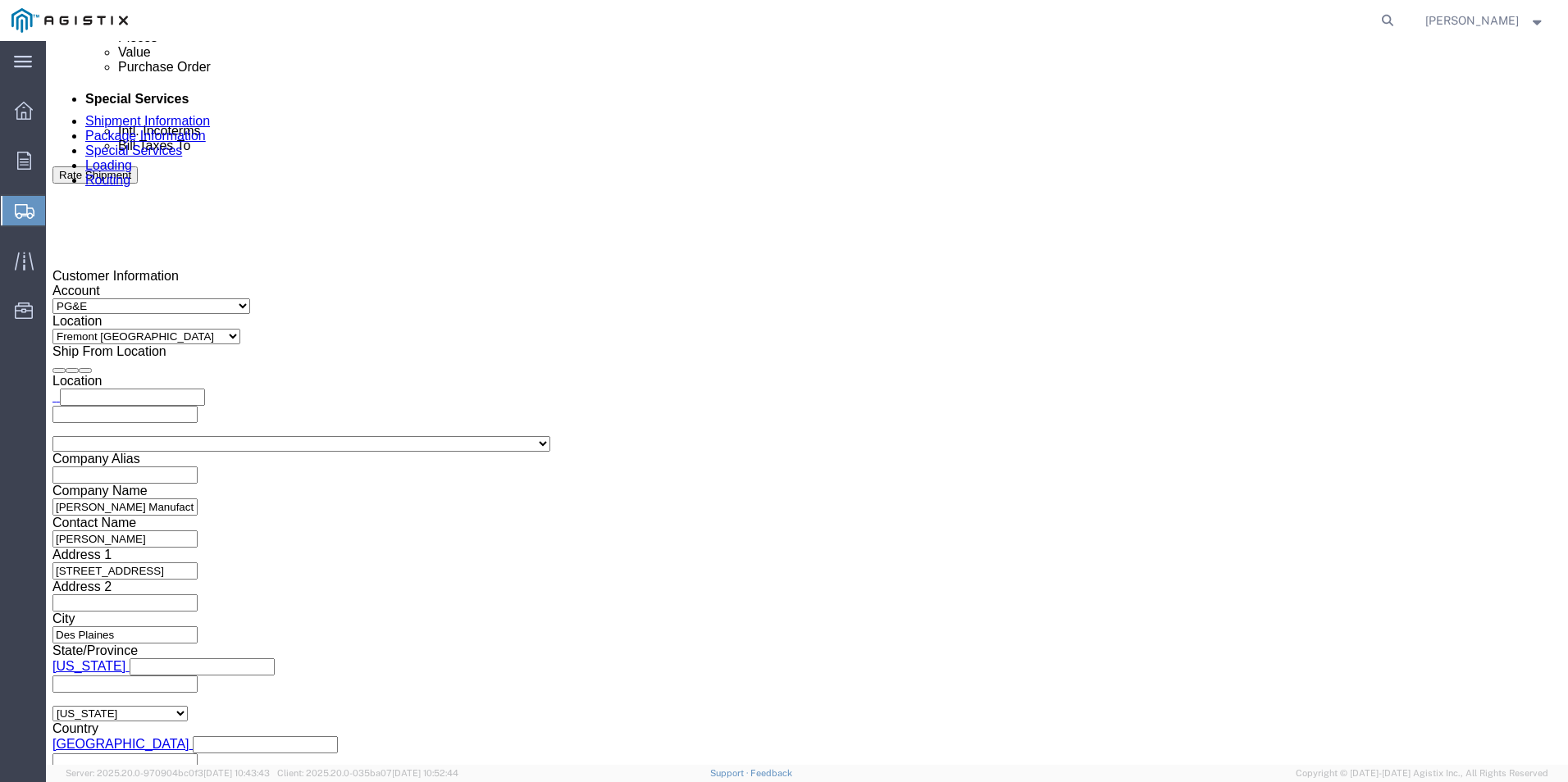
scroll to position [1078, 0]
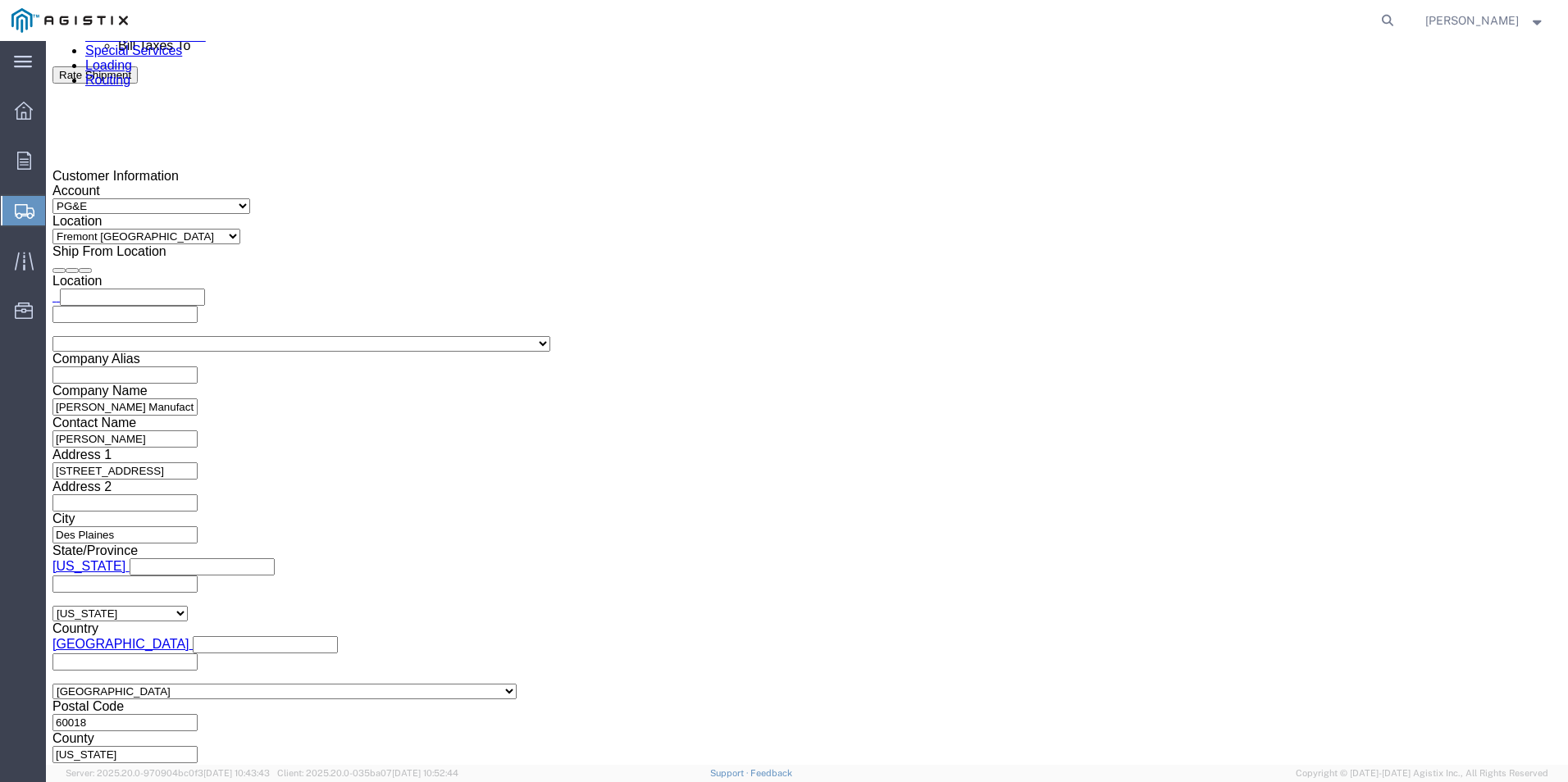
type input "3501414370"
click button "Rate Shipment"
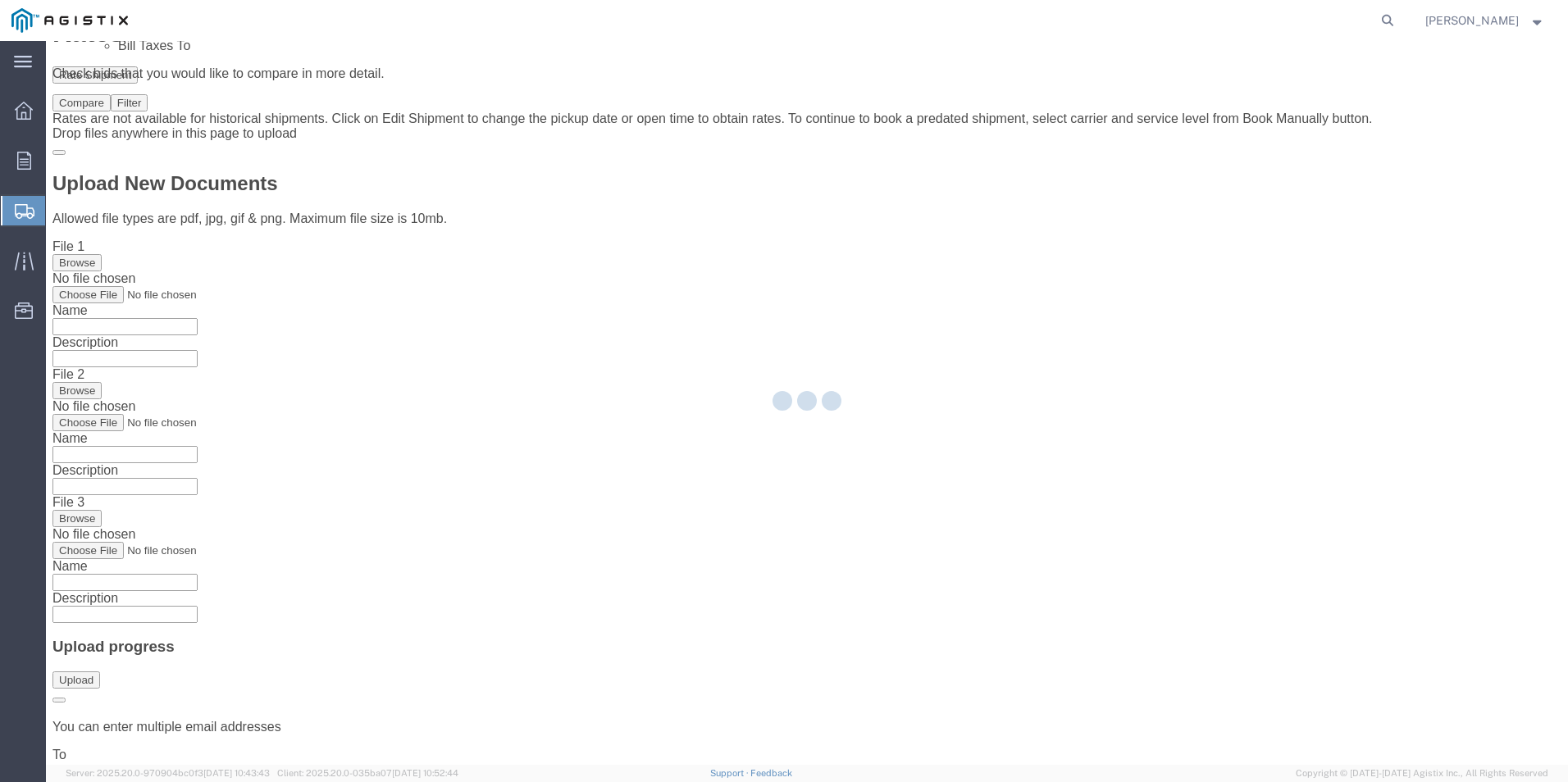
scroll to position [0, 0]
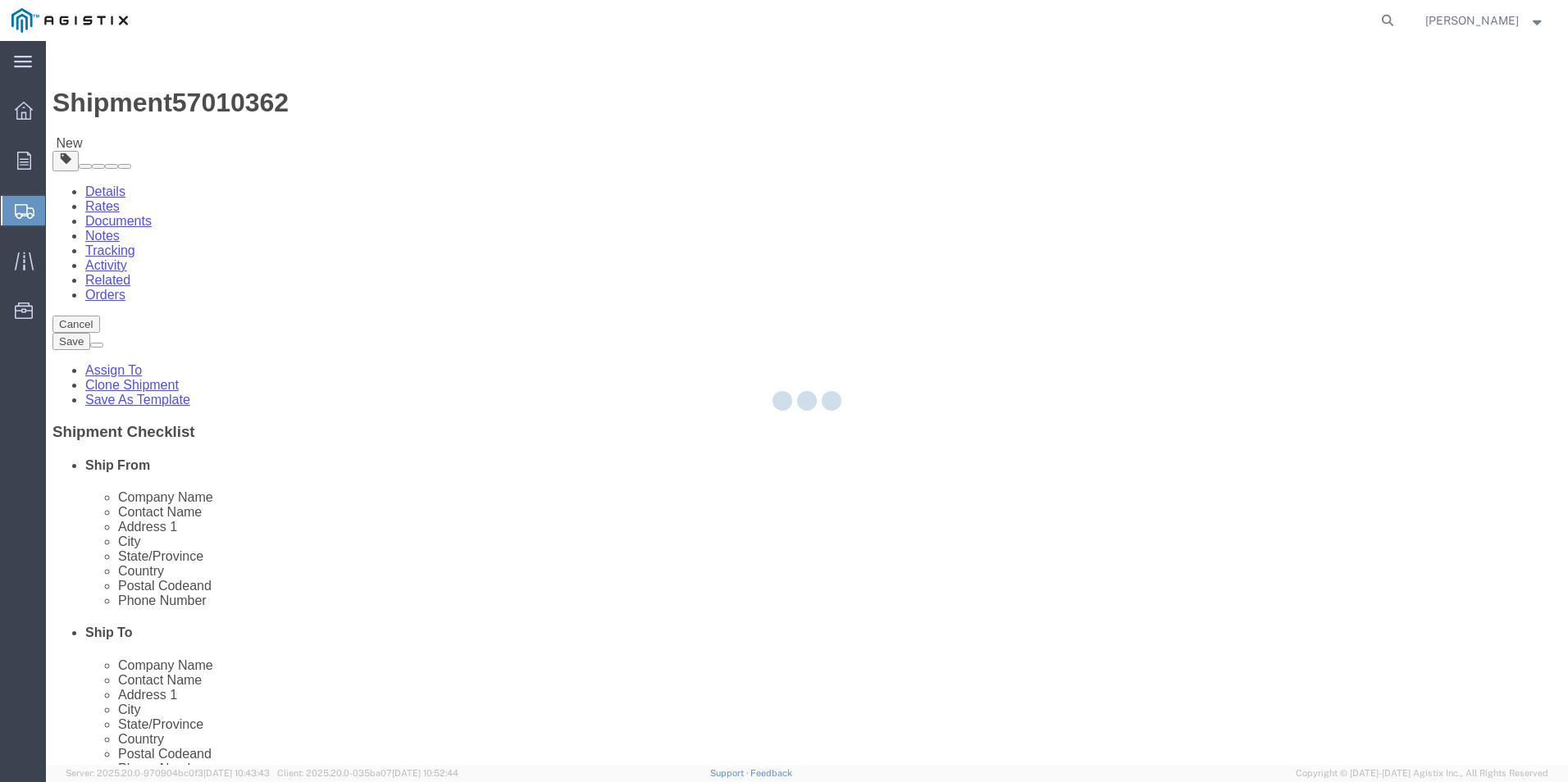
select select "PURCHORD"
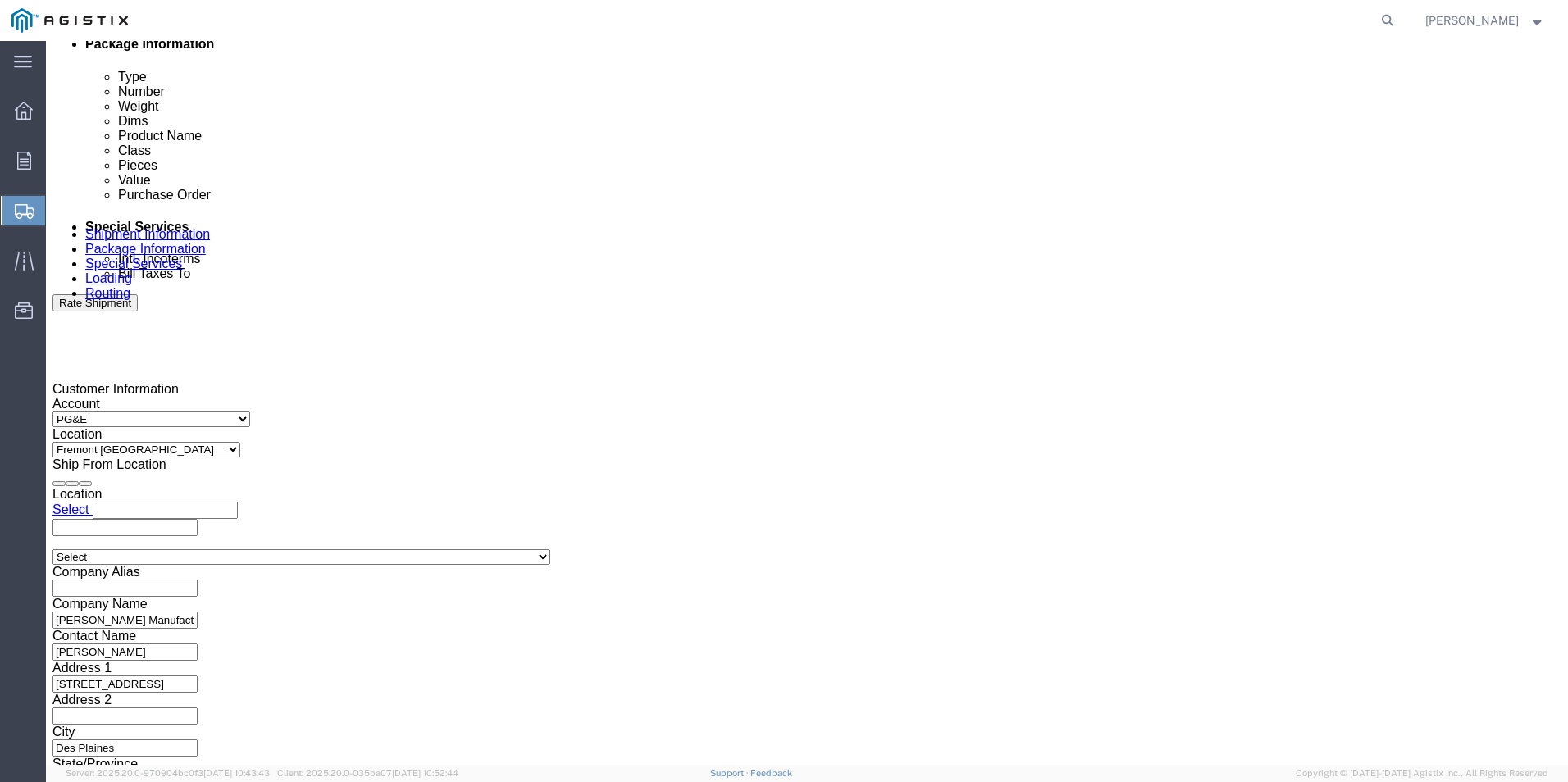
scroll to position [902, 0]
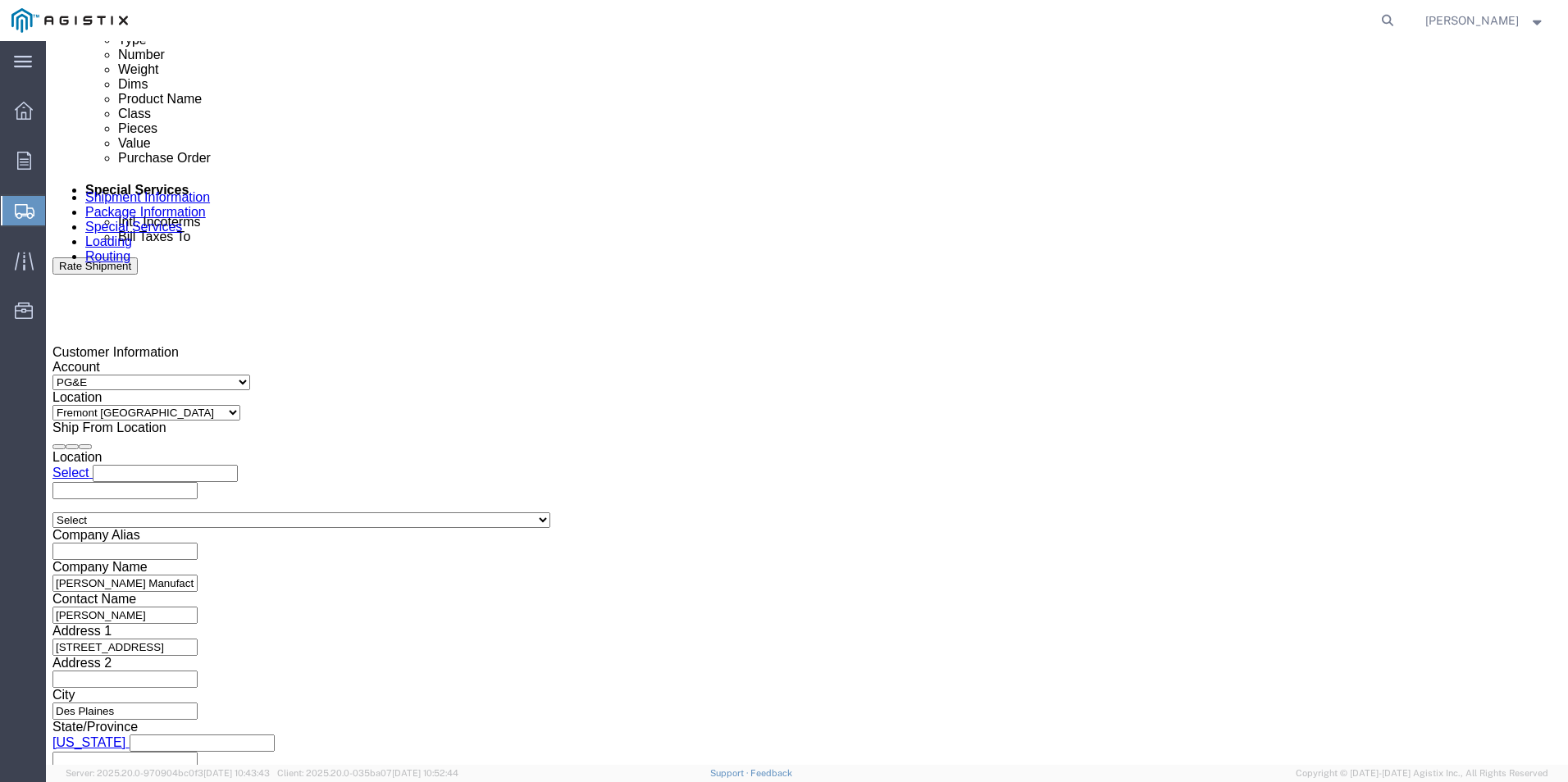
click div "Select Account Type Activity ID Airline Appointment Number ASN Batch Request # …"
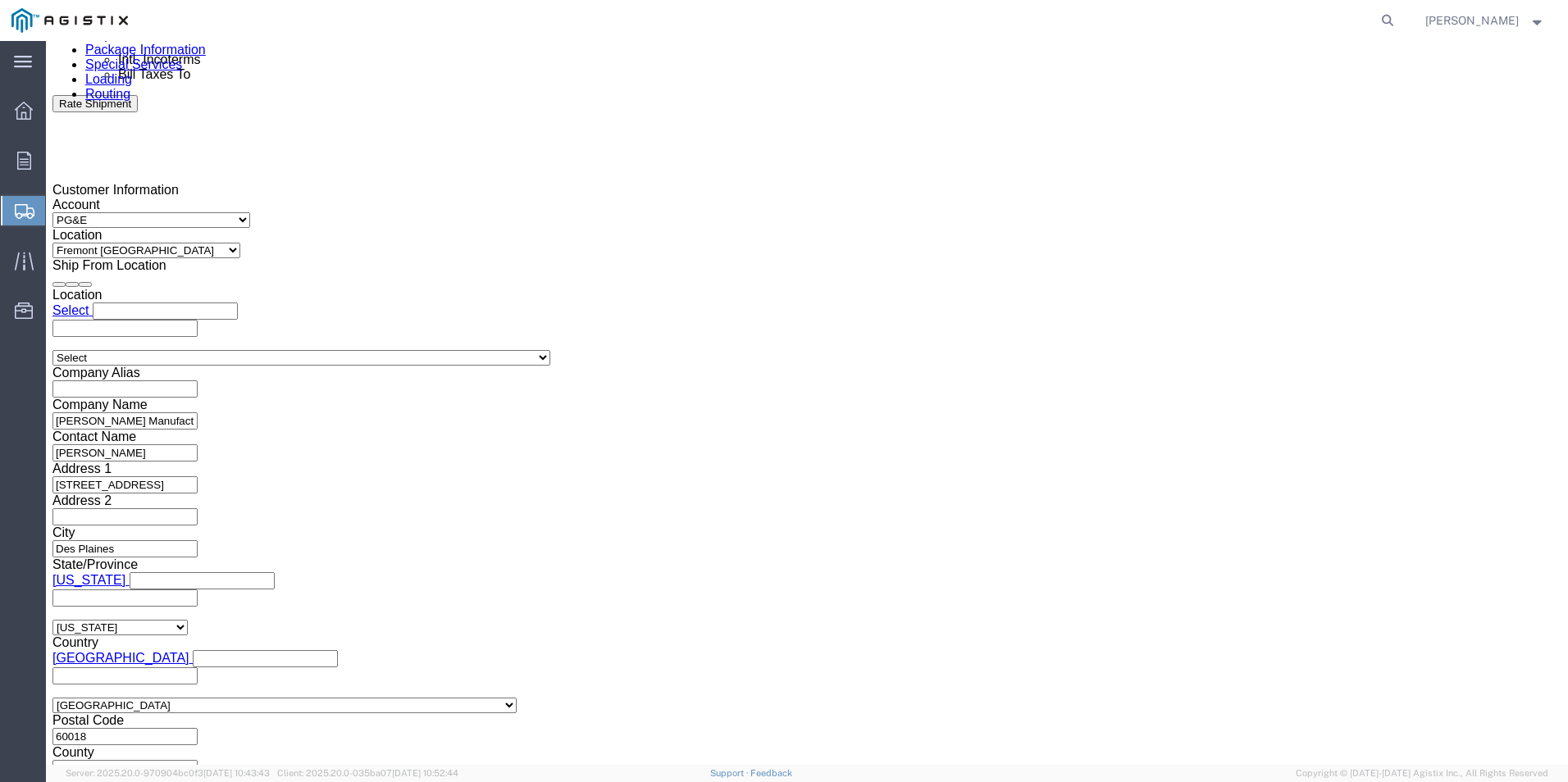
scroll to position [1078, 0]
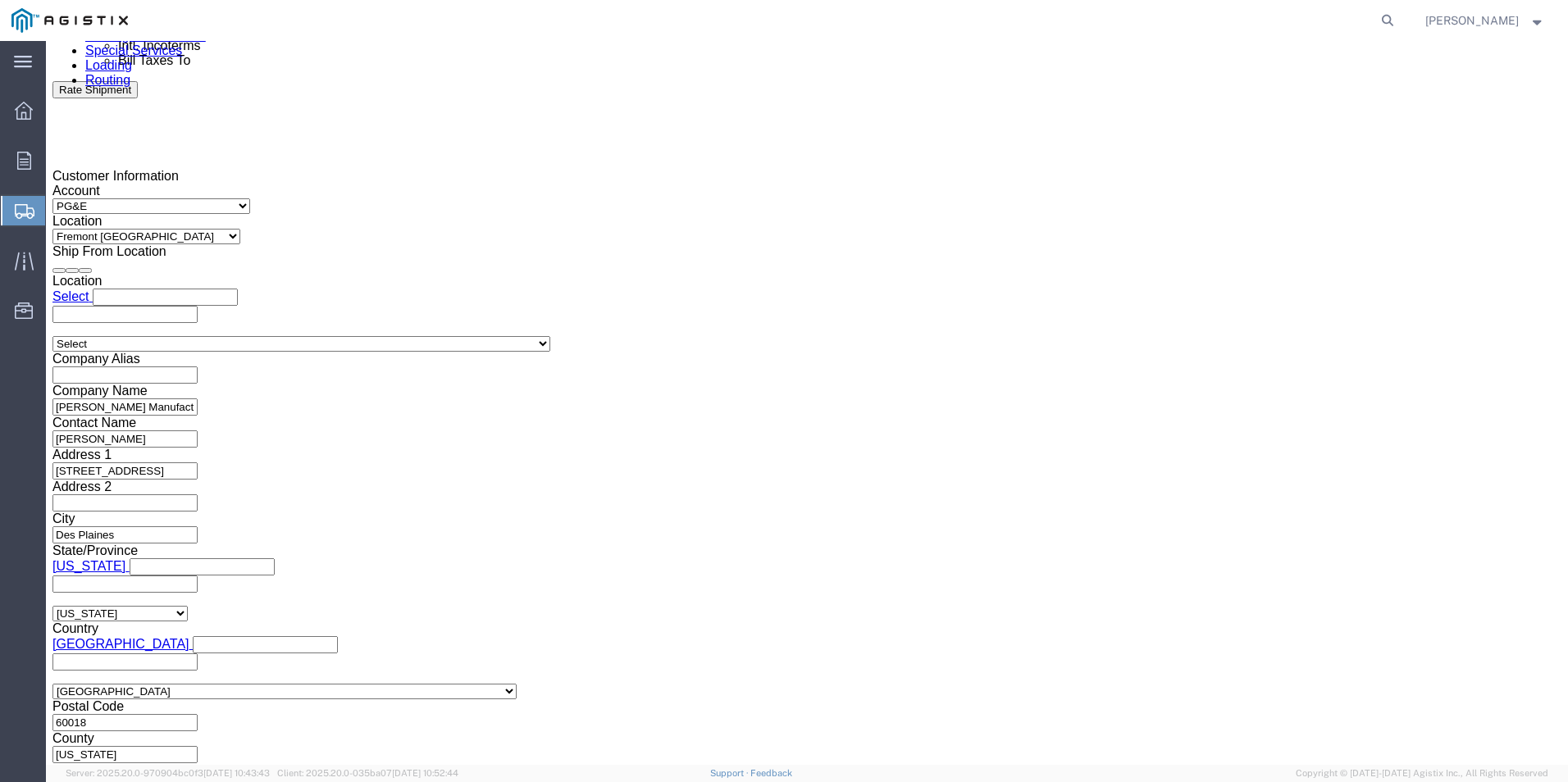
type input "3501414370"
click button "Continue"
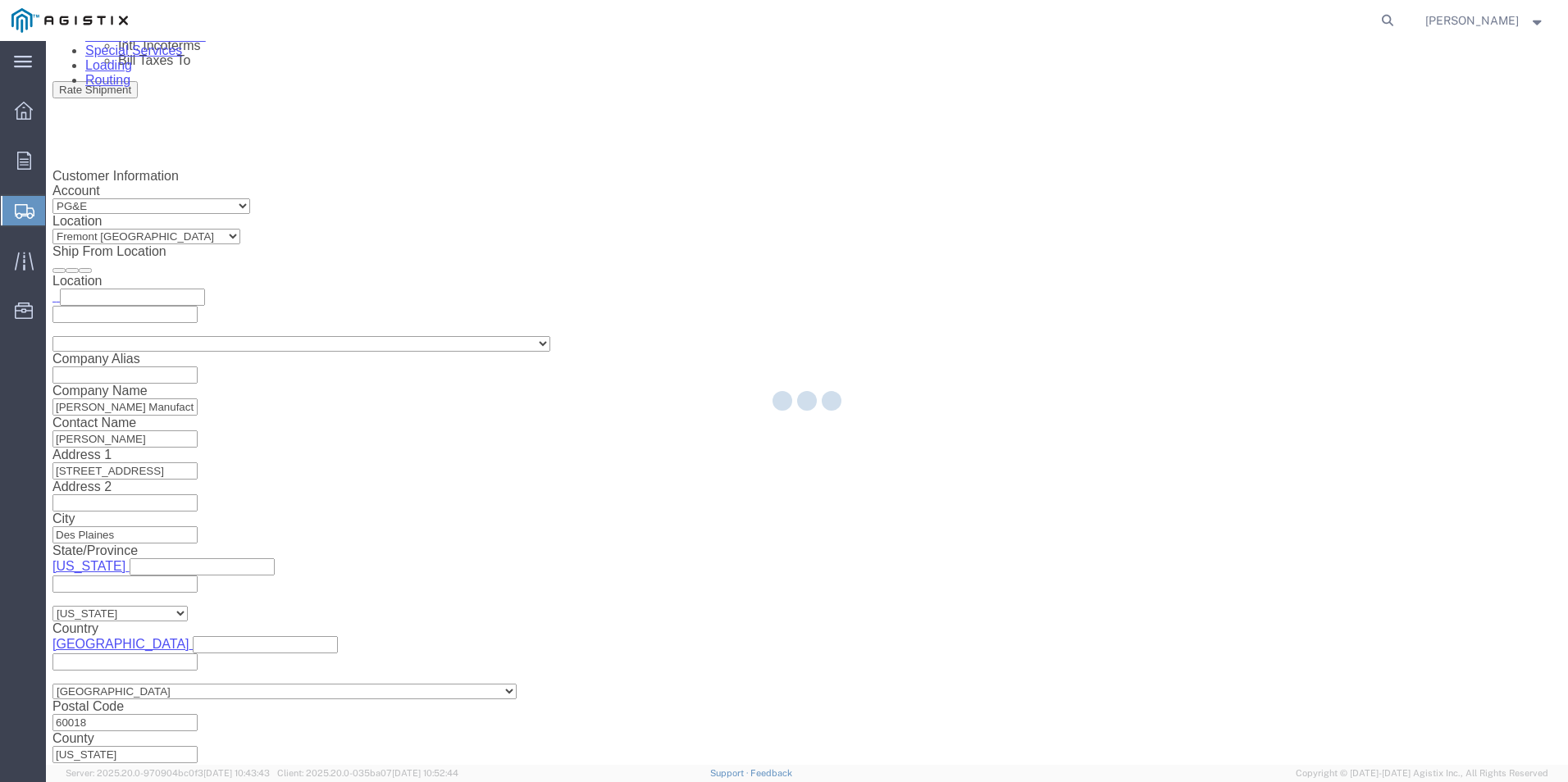
scroll to position [0, 0]
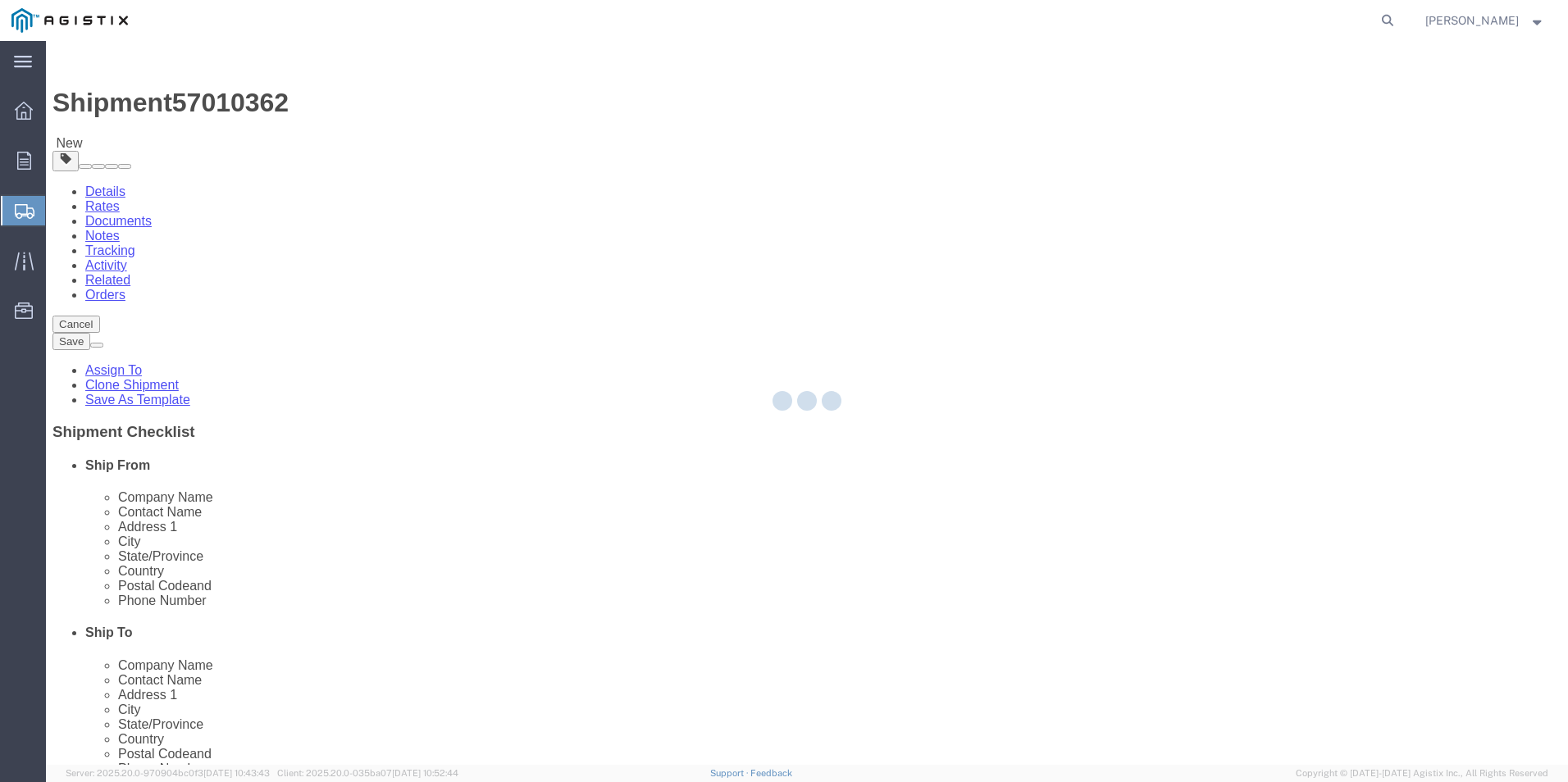
select select "CBOX"
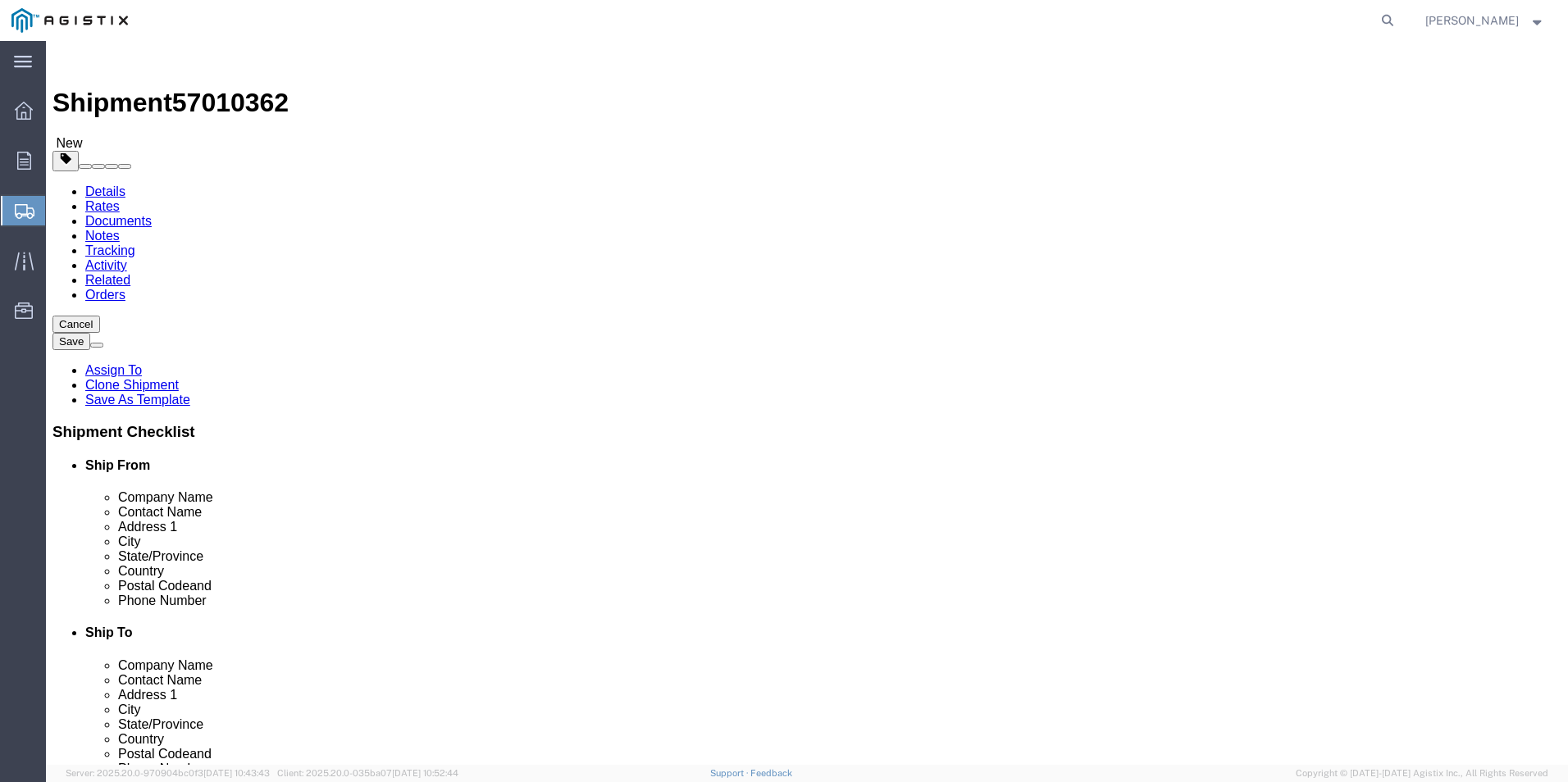
drag, startPoint x: 265, startPoint y: 354, endPoint x: 215, endPoint y: 354, distance: 50.0
click div "Length x Width x Height Select cm ft in"
type input "32"
click input "text"
type input "24"
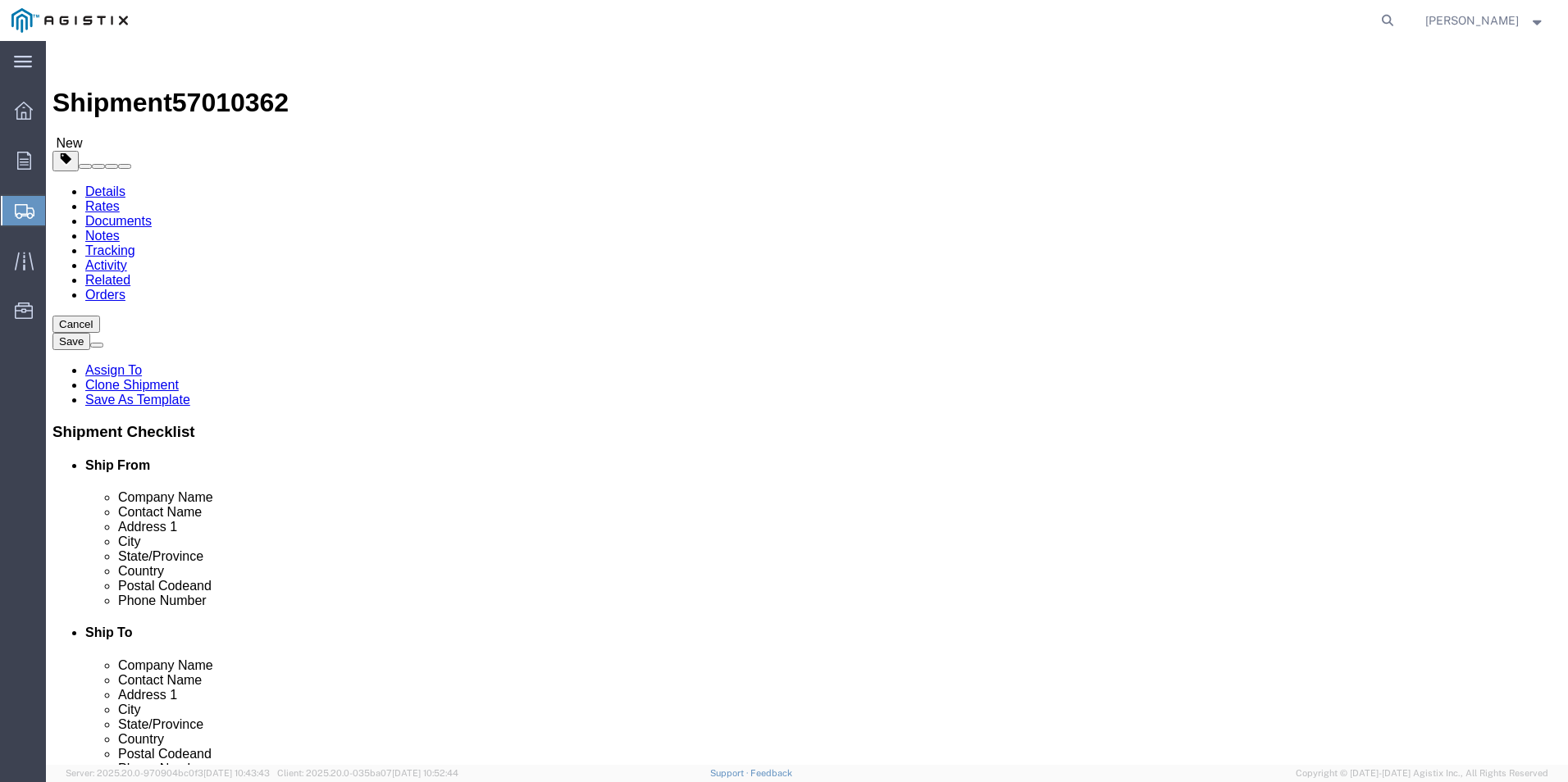
click input "text"
type input "60"
drag, startPoint x: 268, startPoint y: 378, endPoint x: 132, endPoint y: 376, distance: 136.0
click div "Weight 0.00 Select kgs lbs Ship. t°"
type input "300"
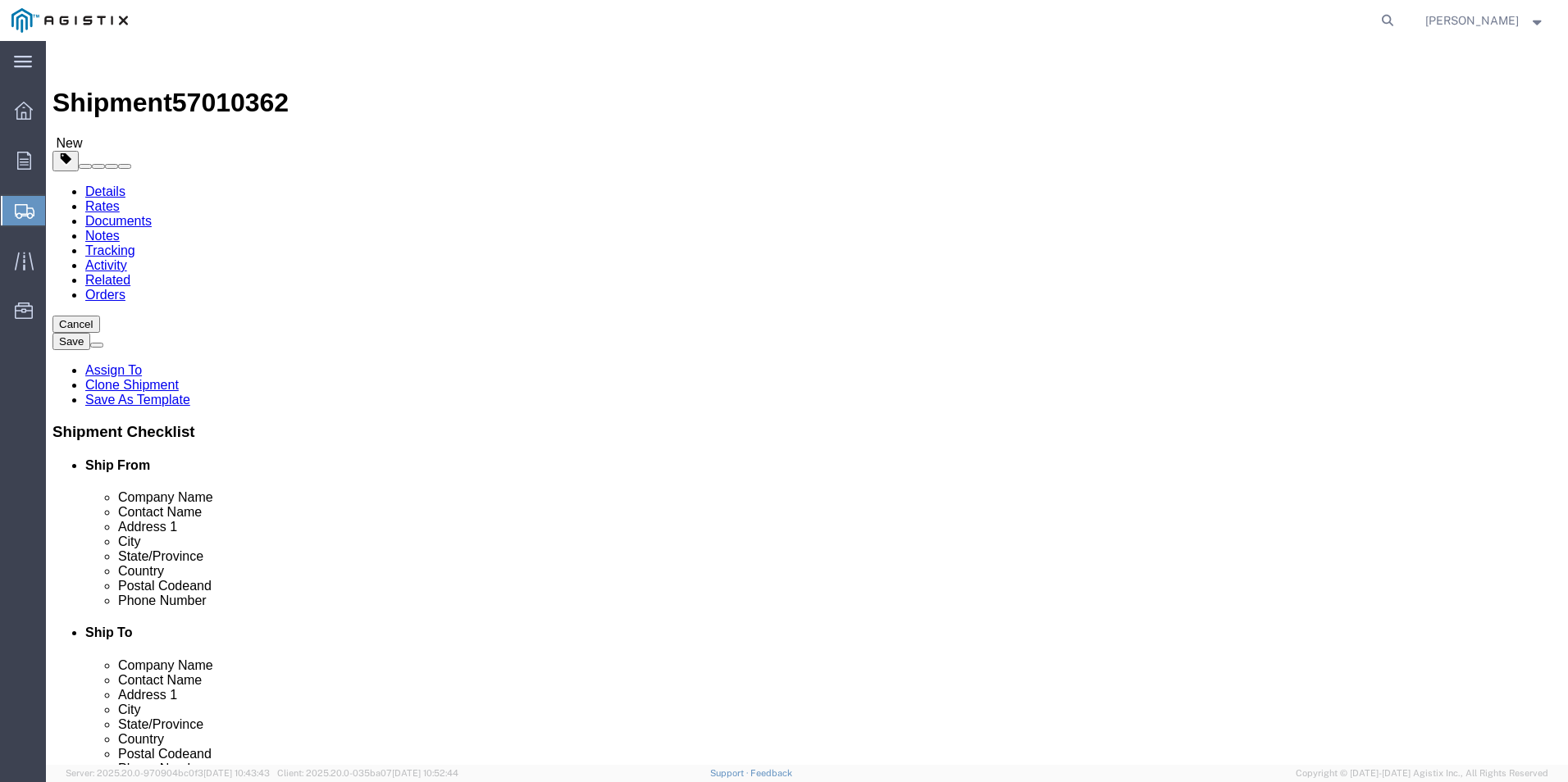
click button "Continue"
drag, startPoint x: 1378, startPoint y: 698, endPoint x: 1318, endPoint y: 699, distance: 60.0
click button "Rate Shipment"
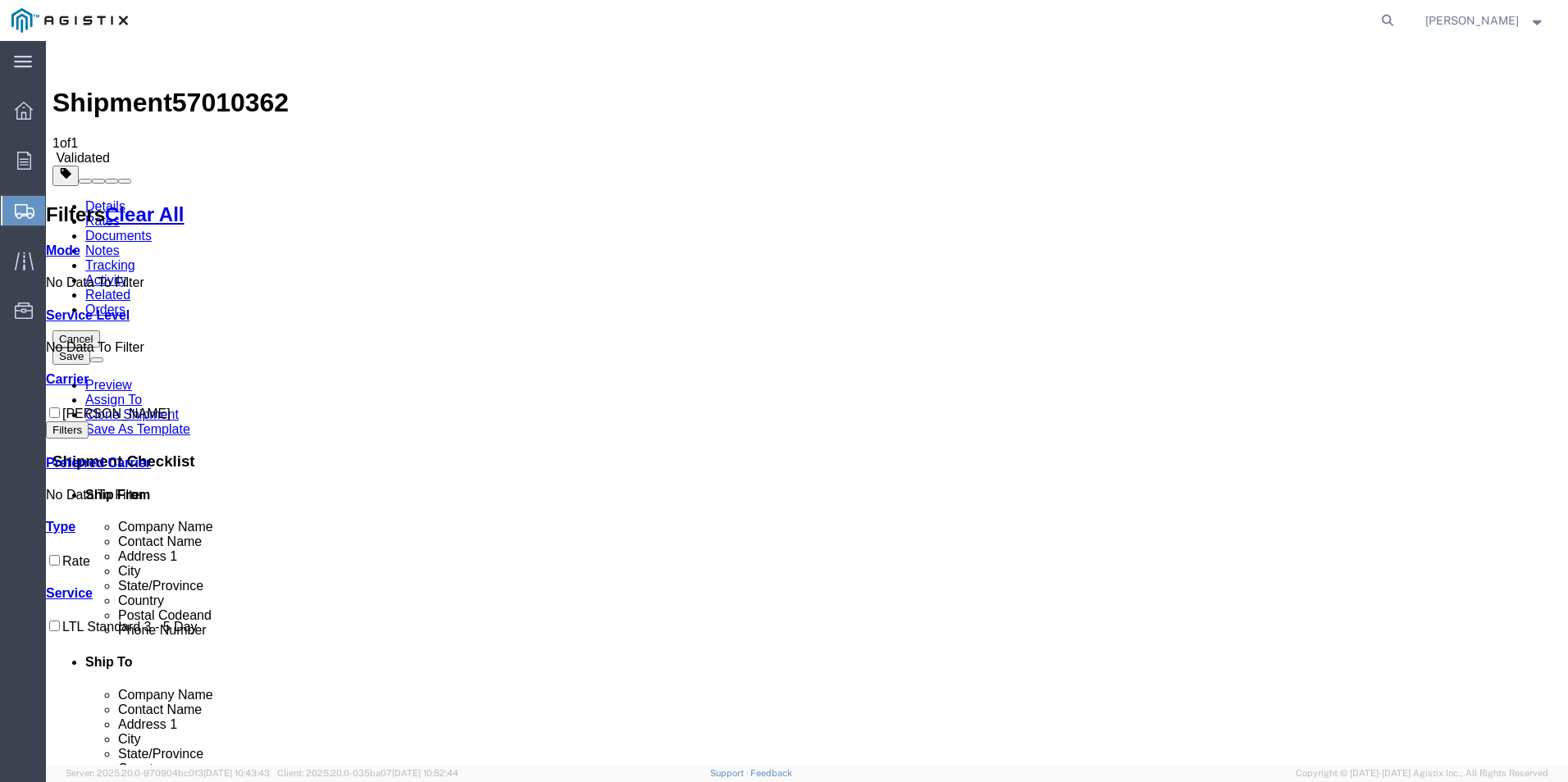
checkbox input "true"
